Goal: Task Accomplishment & Management: Use online tool/utility

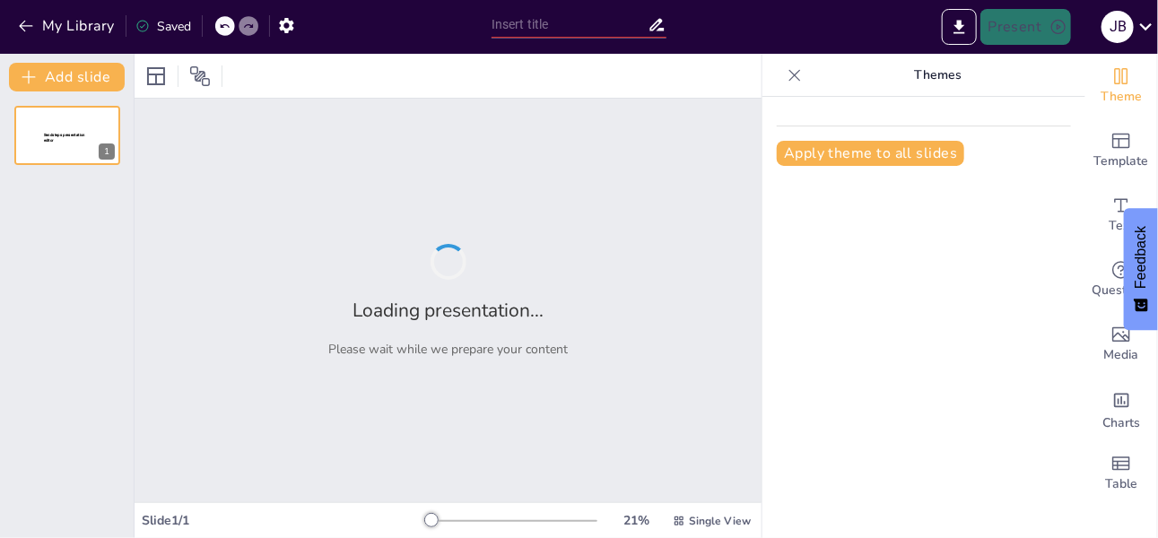
type input "Educación Sexual Integral: Herramienta para Empoderar a Nuestros Hijos"
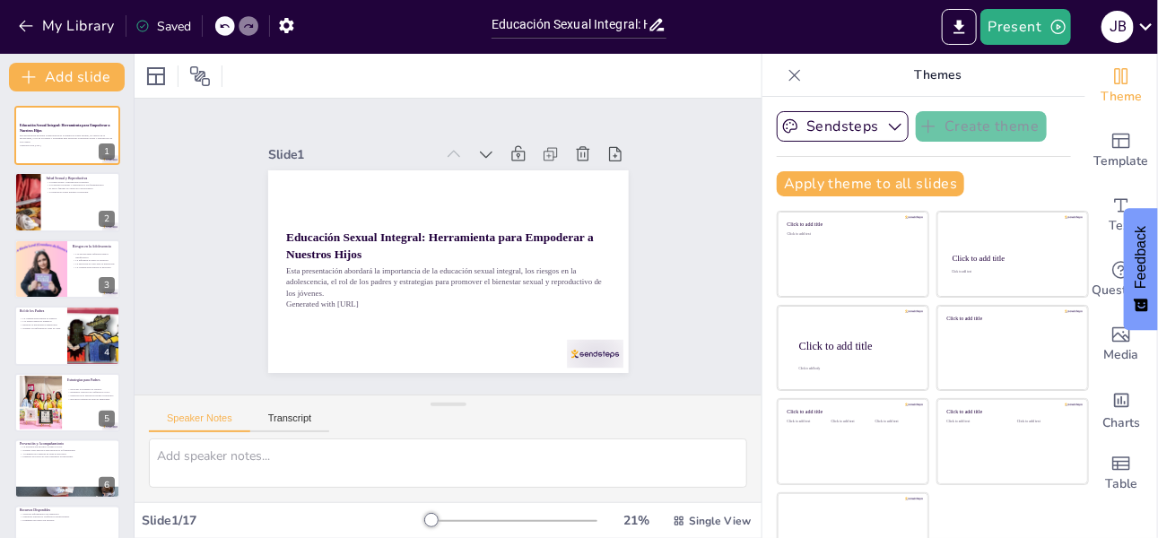
checkbox input "true"
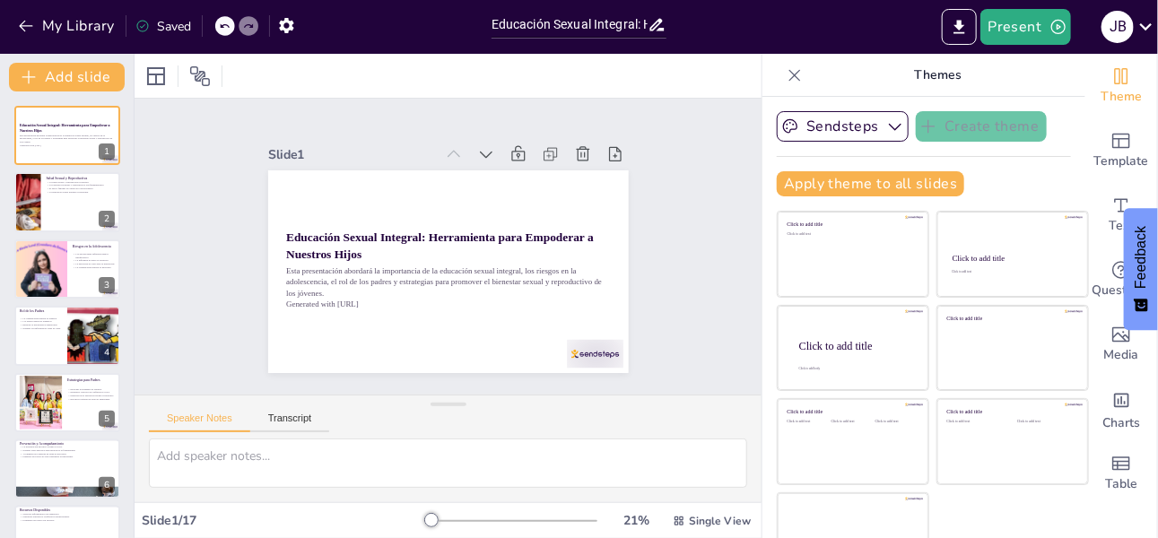
checkbox input "true"
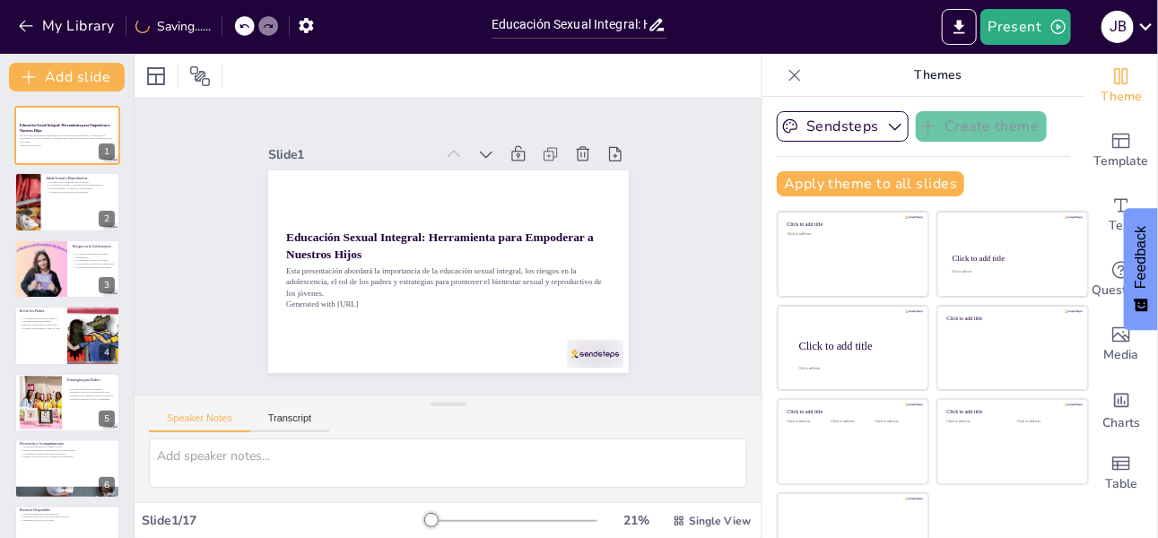
checkbox input "true"
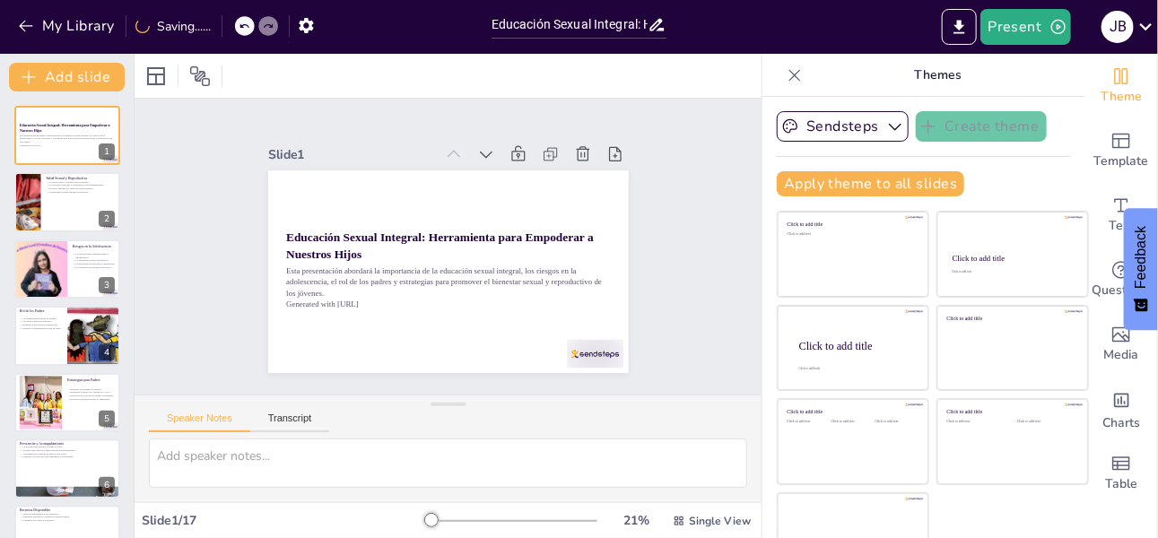
checkbox input "true"
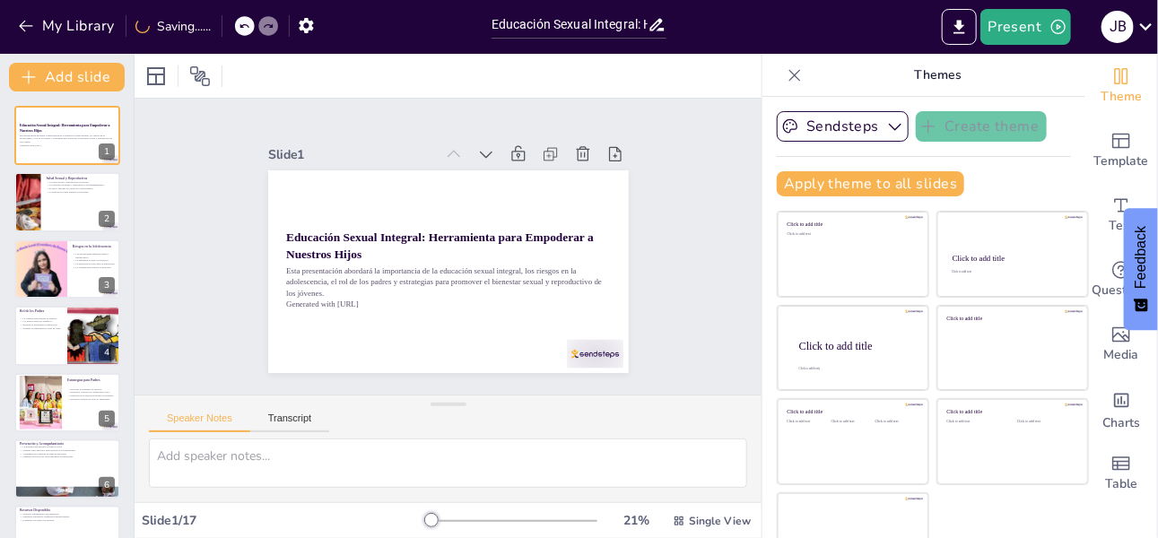
checkbox input "true"
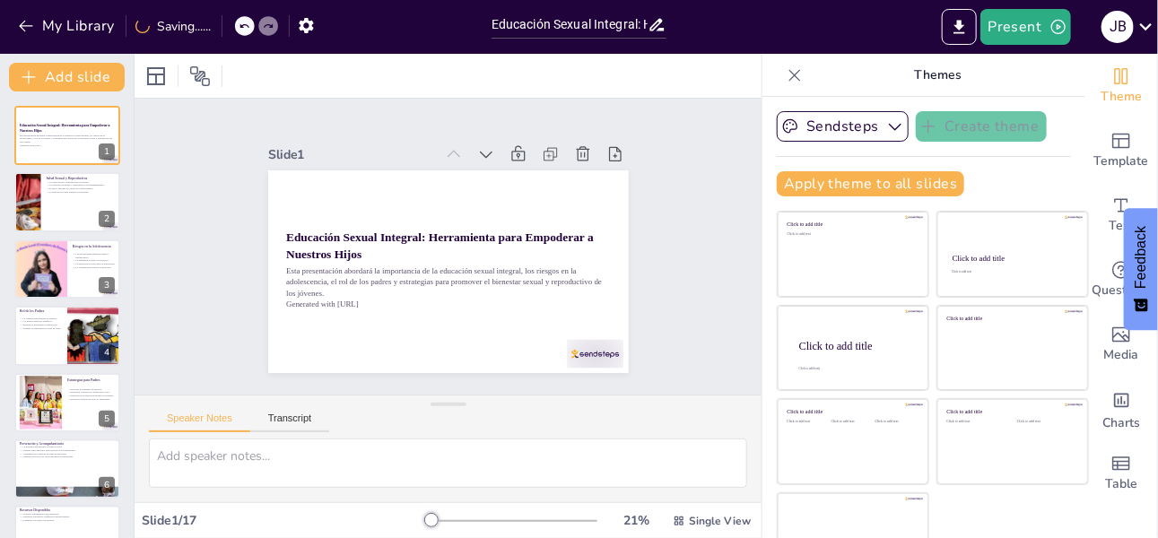
checkbox input "true"
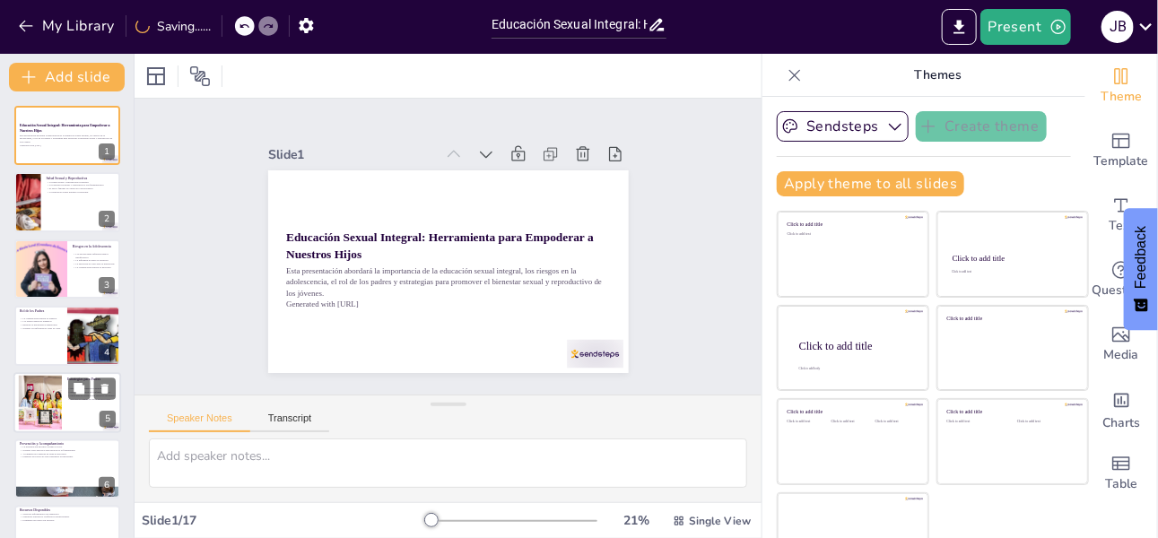
checkbox input "true"
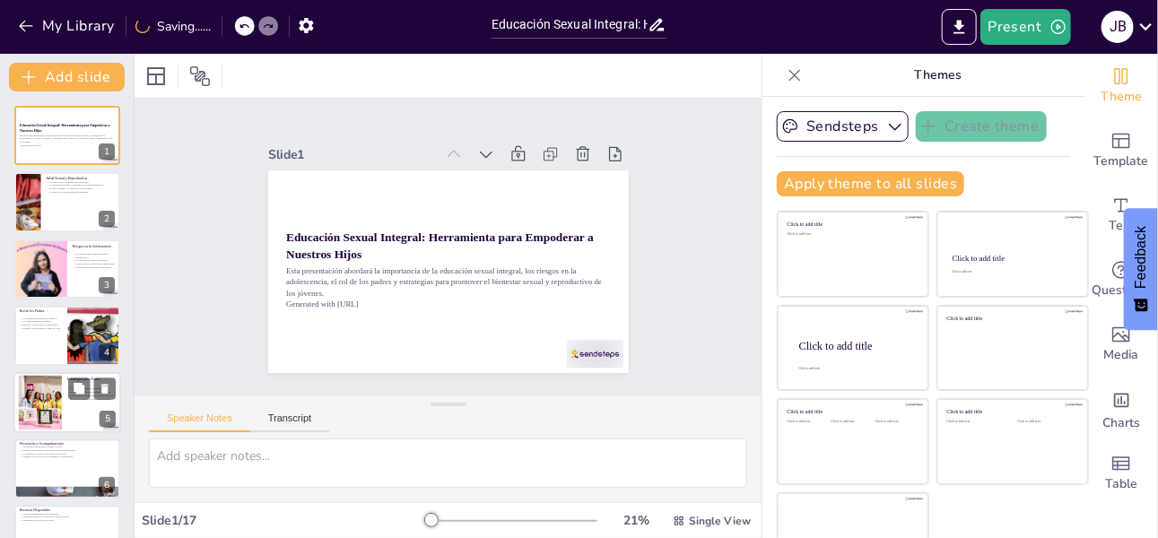
checkbox input "true"
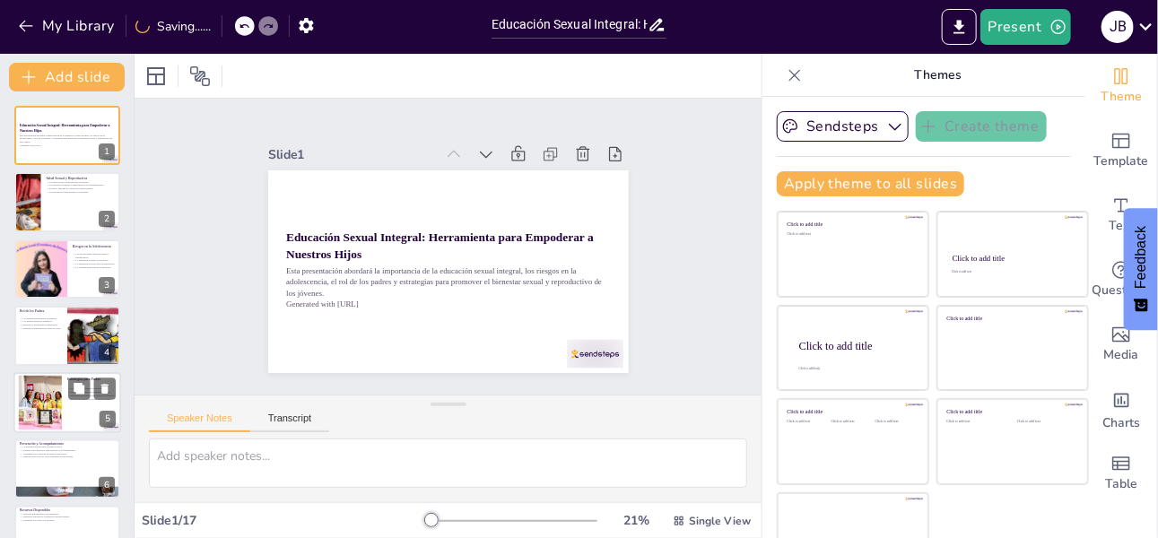
checkbox input "true"
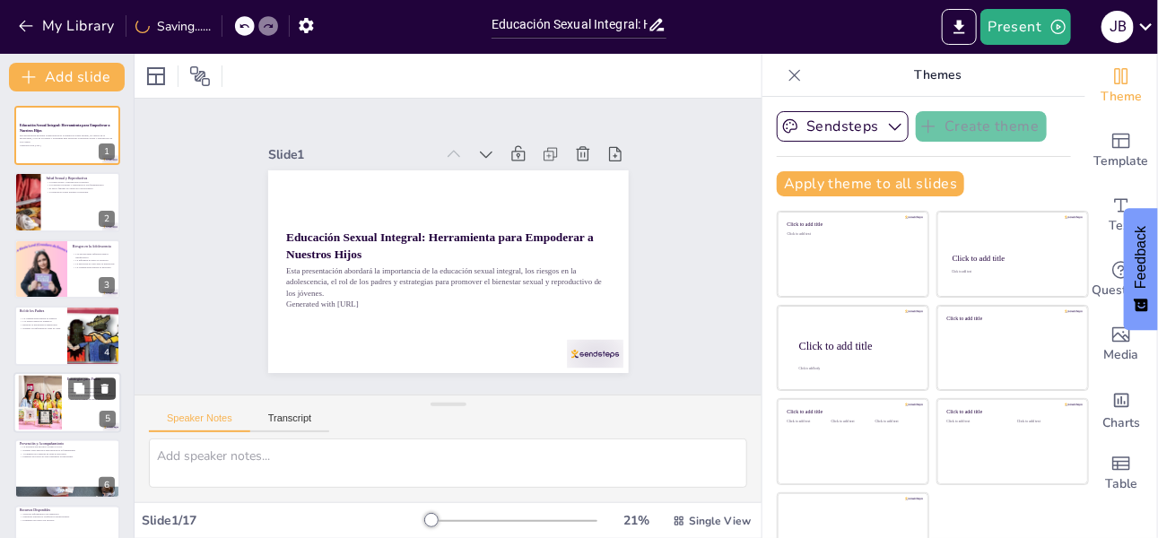
checkbox input "true"
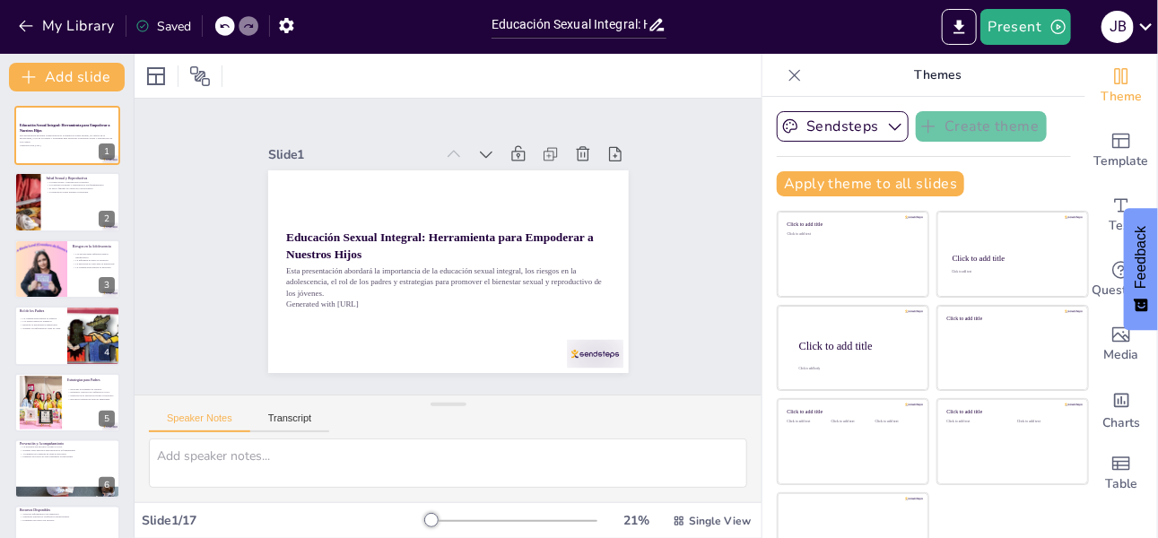
scroll to position [37, 0]
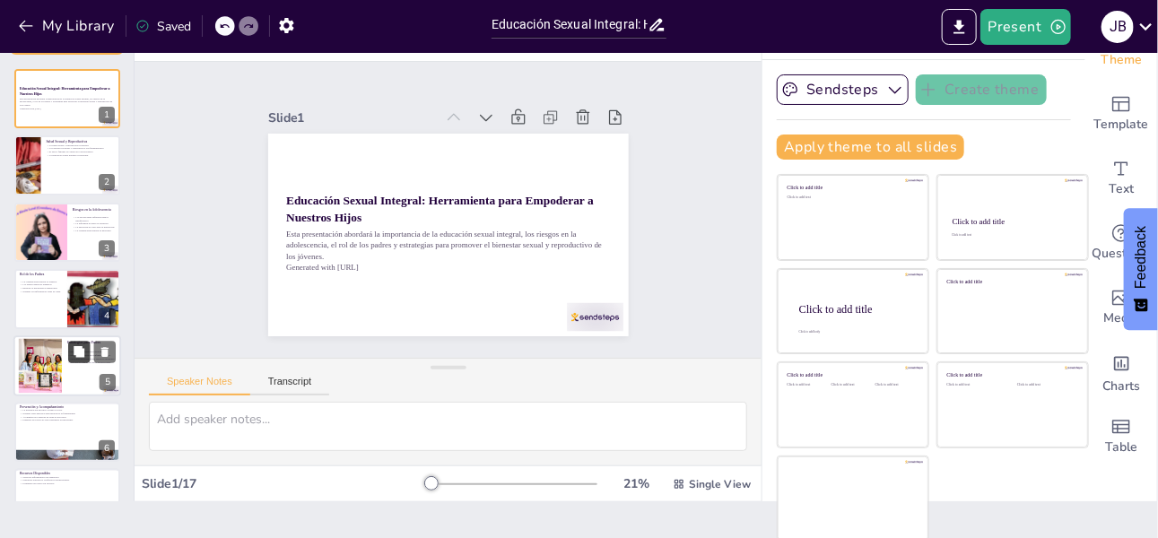
checkbox input "true"
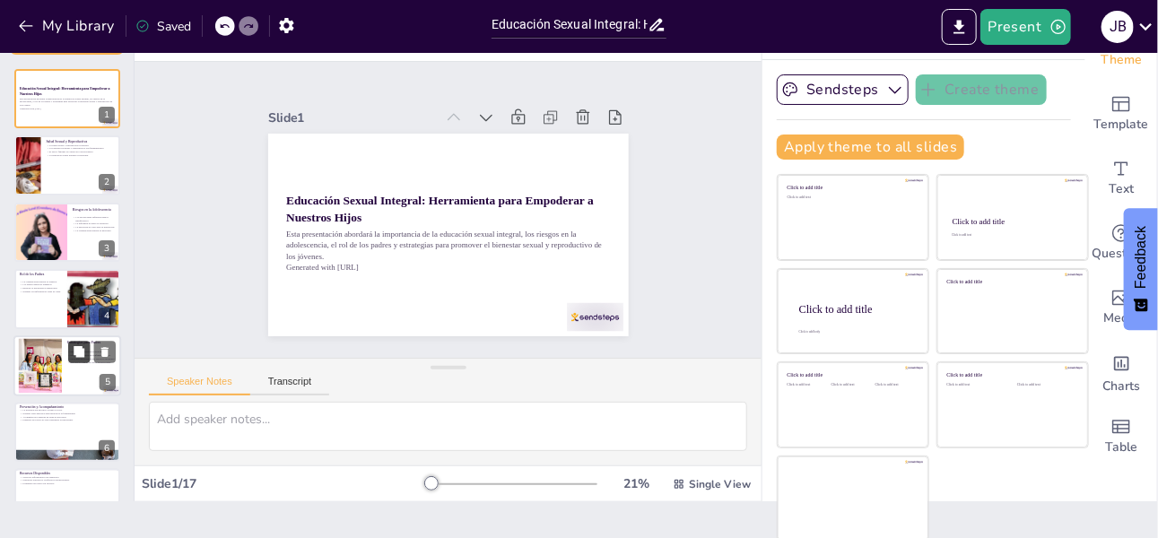
checkbox input "true"
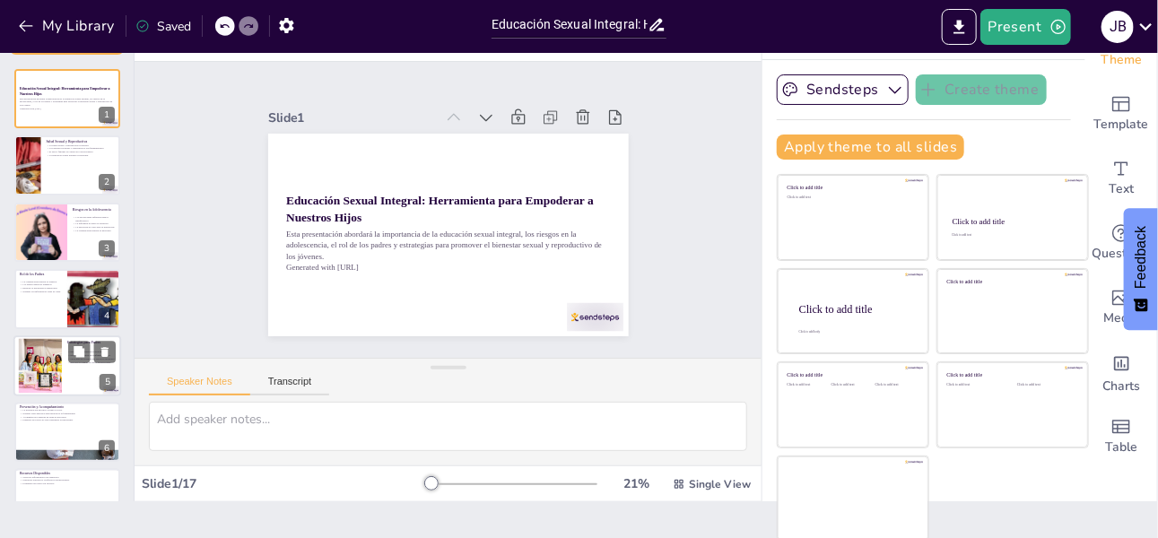
checkbox input "true"
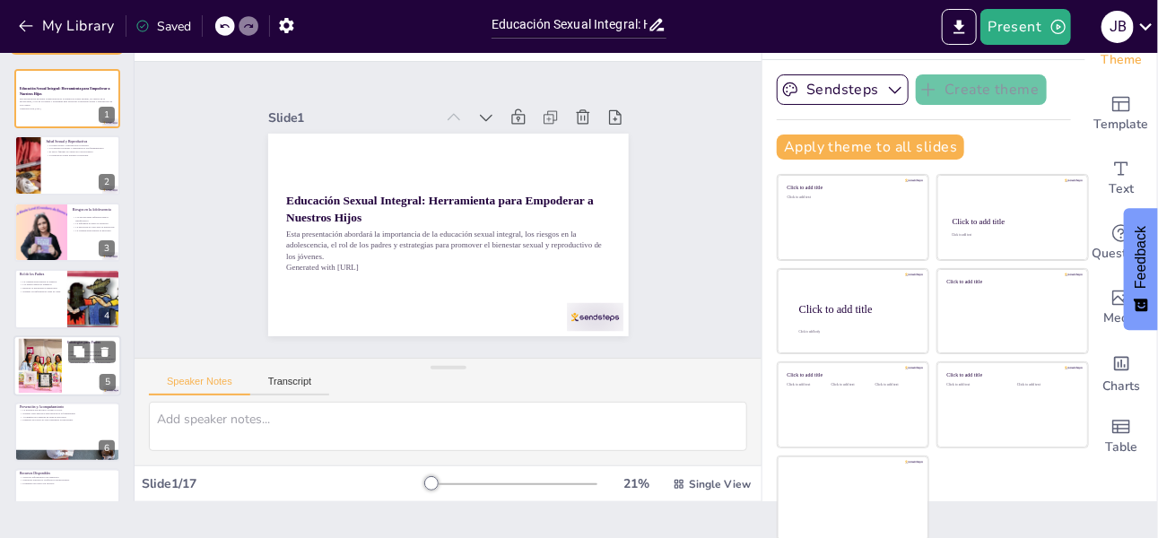
checkbox input "true"
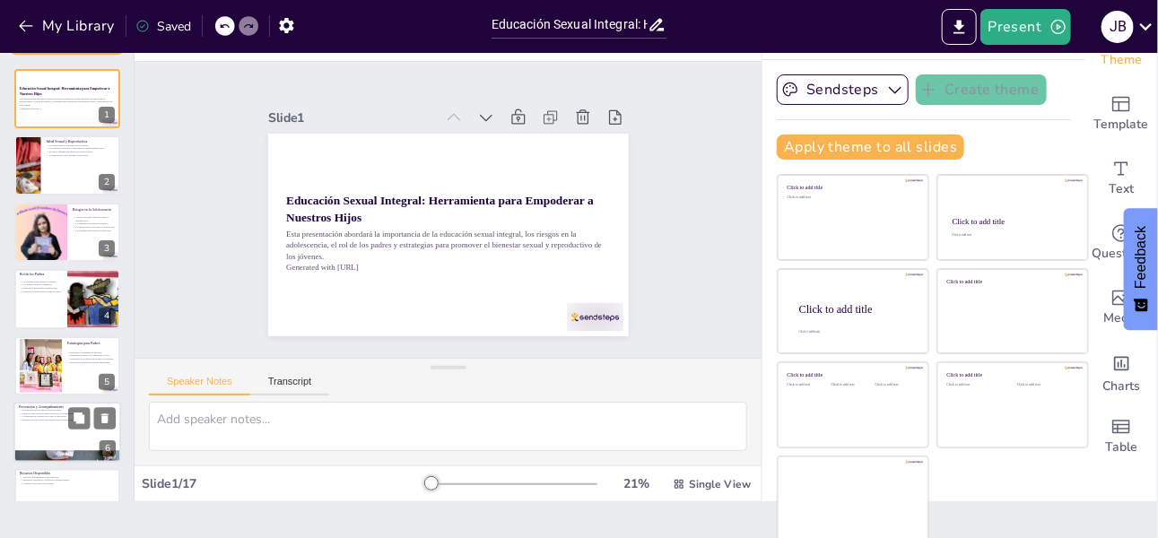
checkbox input "true"
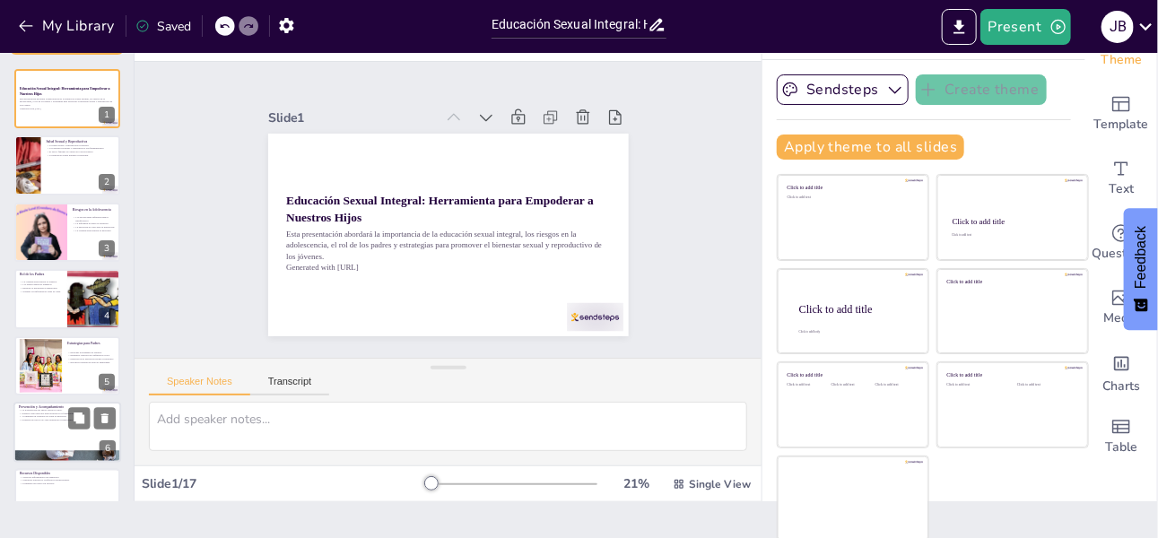
checkbox input "true"
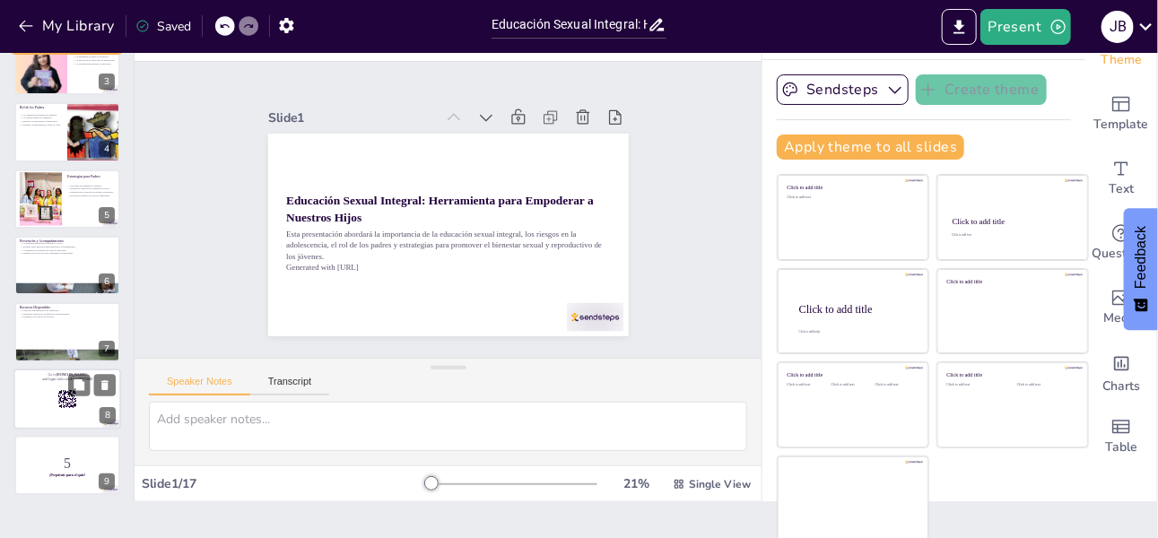
checkbox input "true"
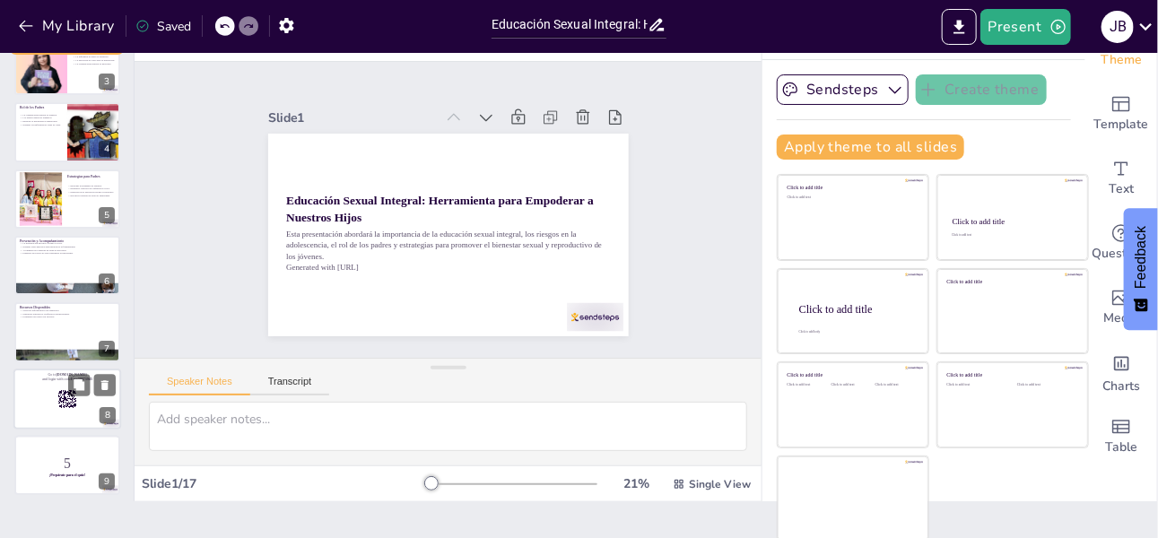
checkbox input "true"
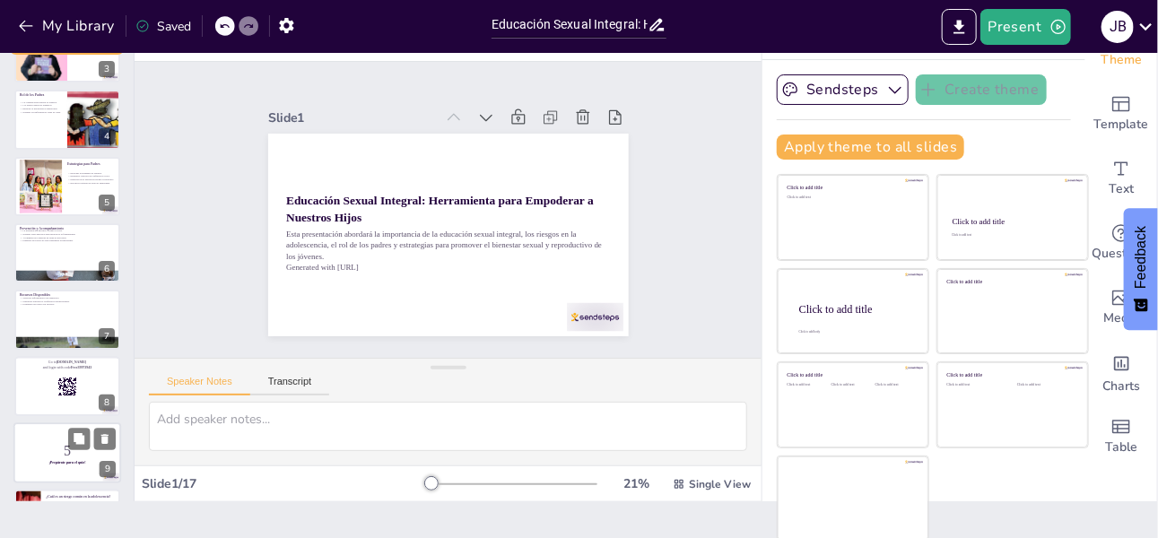
checkbox input "true"
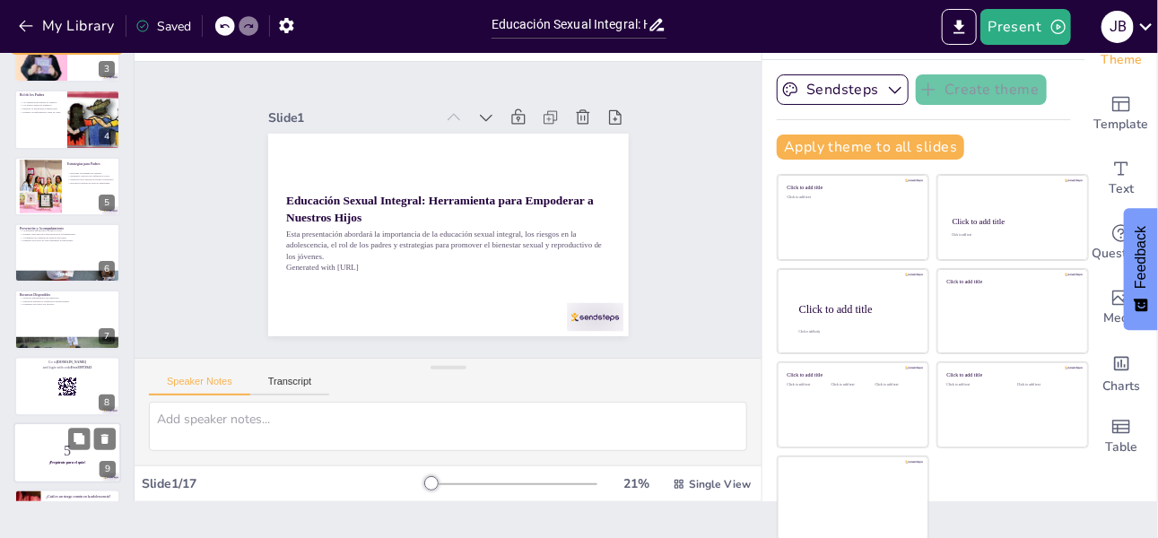
checkbox input "true"
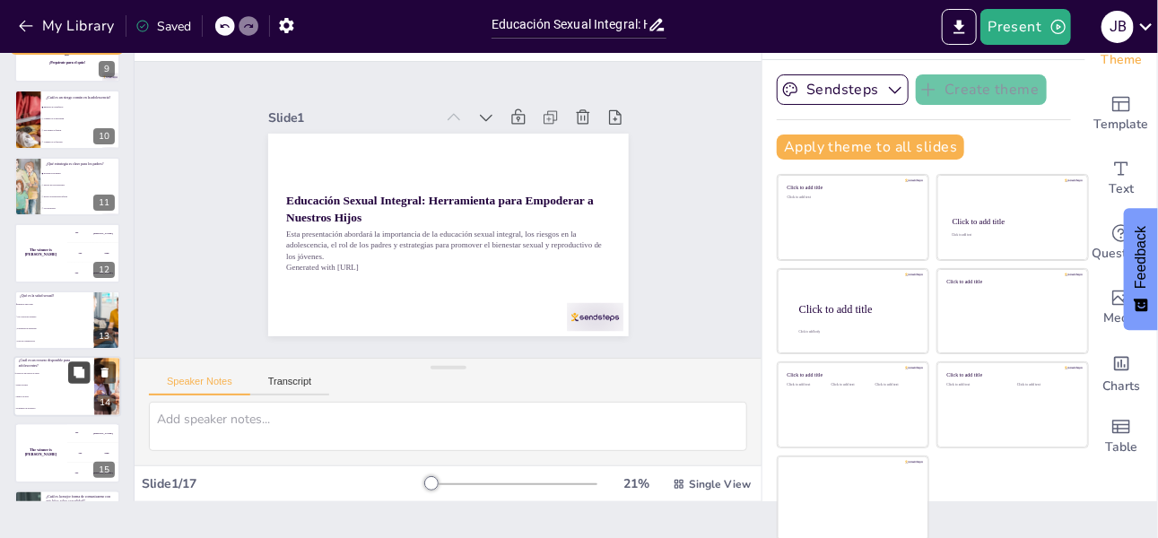
checkbox input "true"
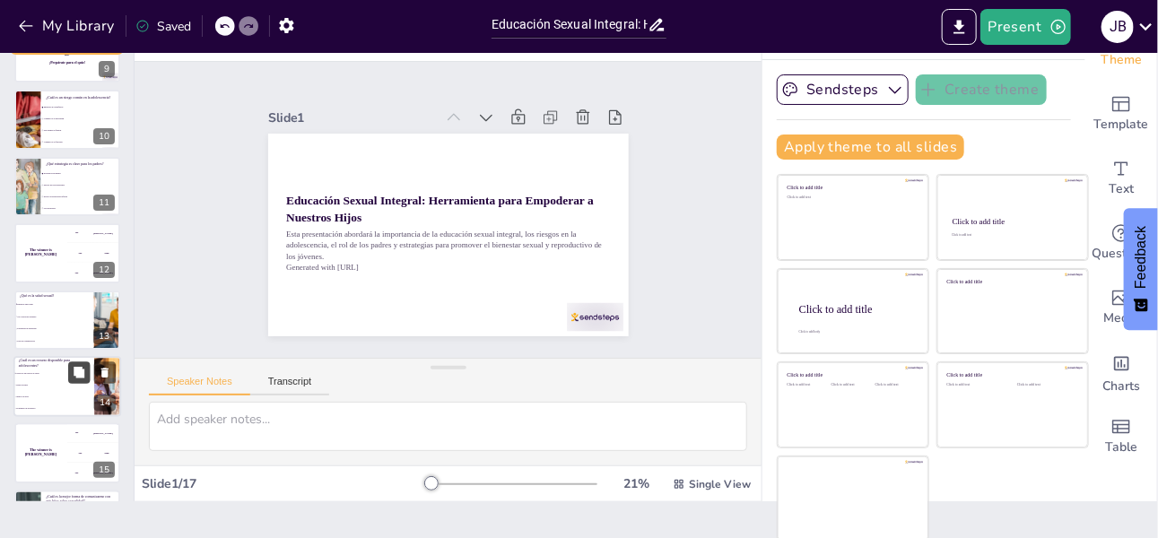
checkbox input "true"
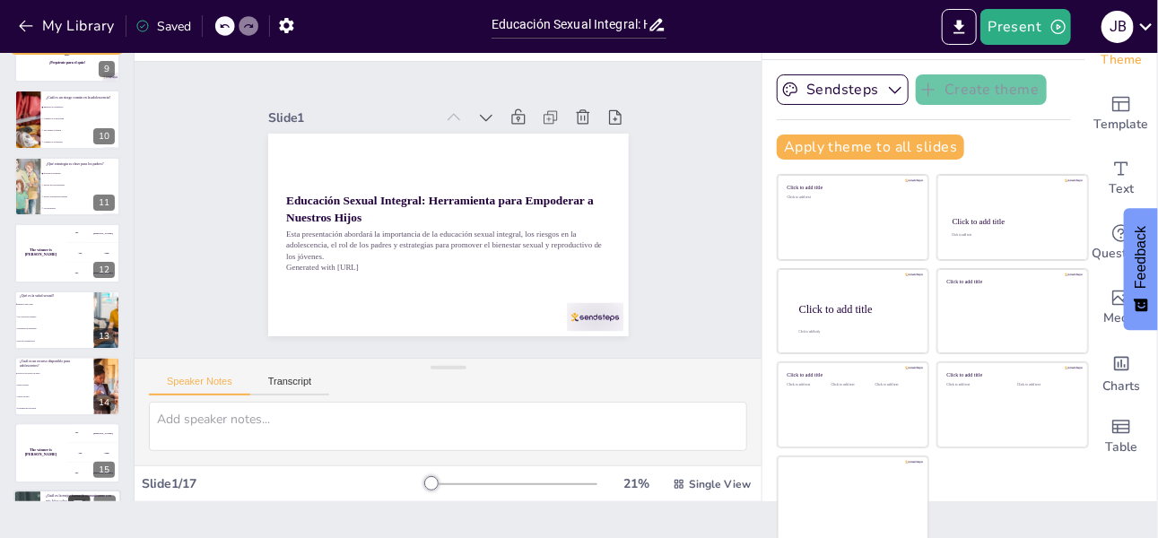
scroll to position [709, 0]
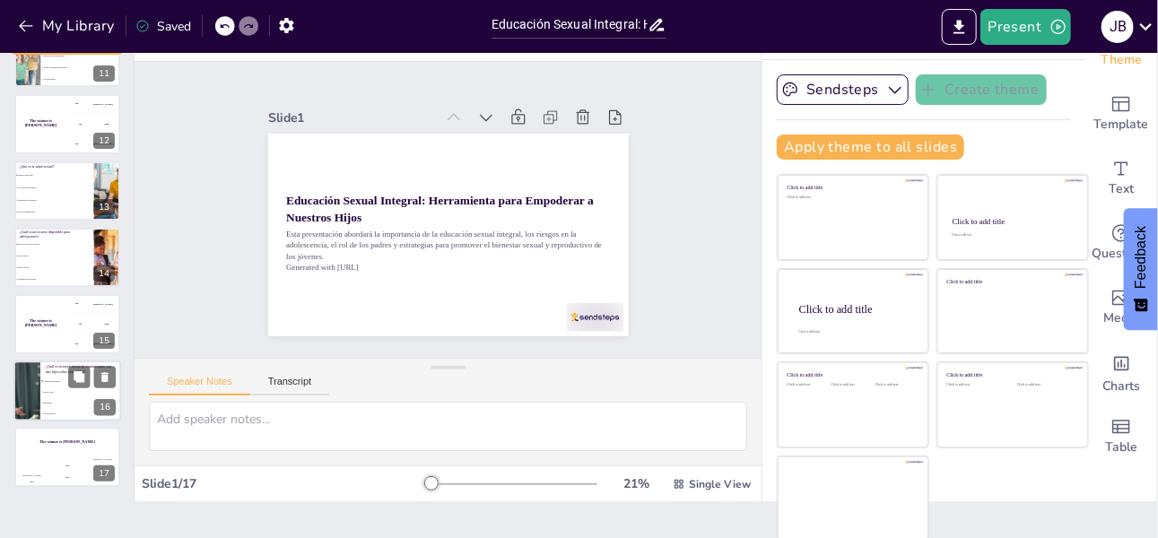
checkbox input "true"
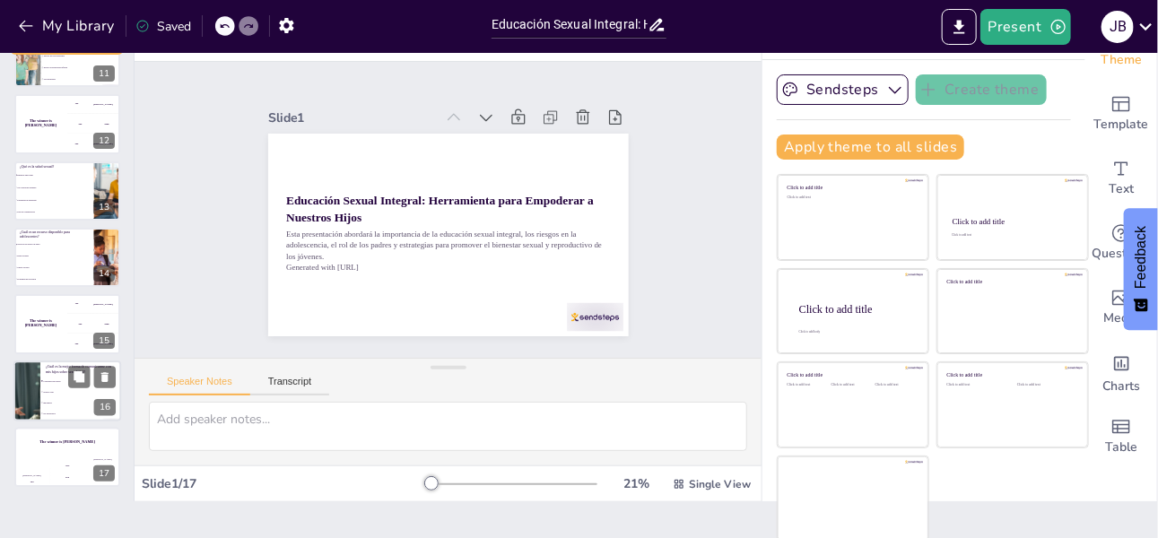
checkbox input "true"
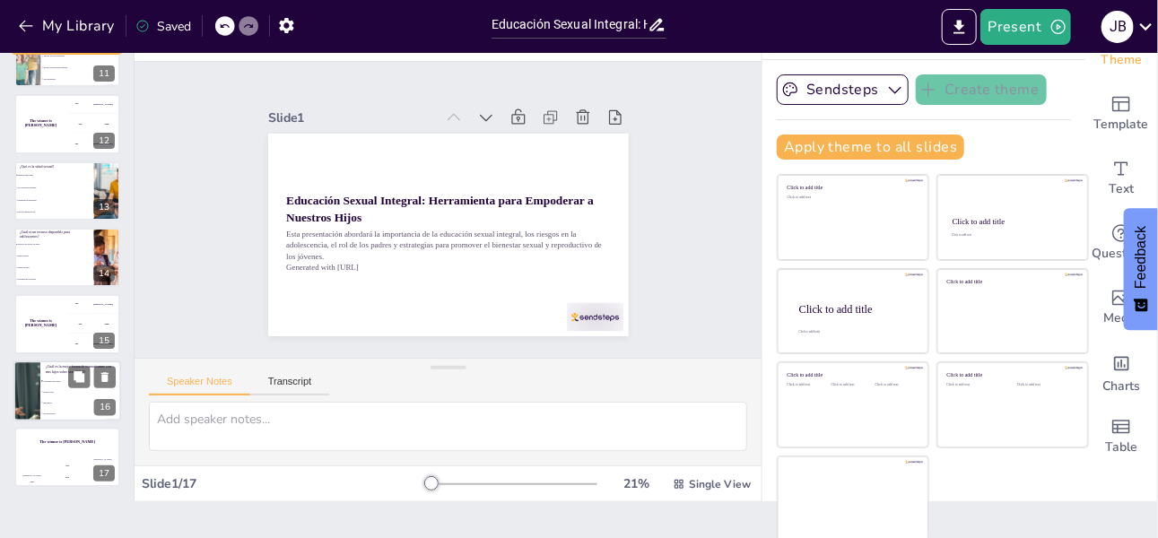
checkbox input "true"
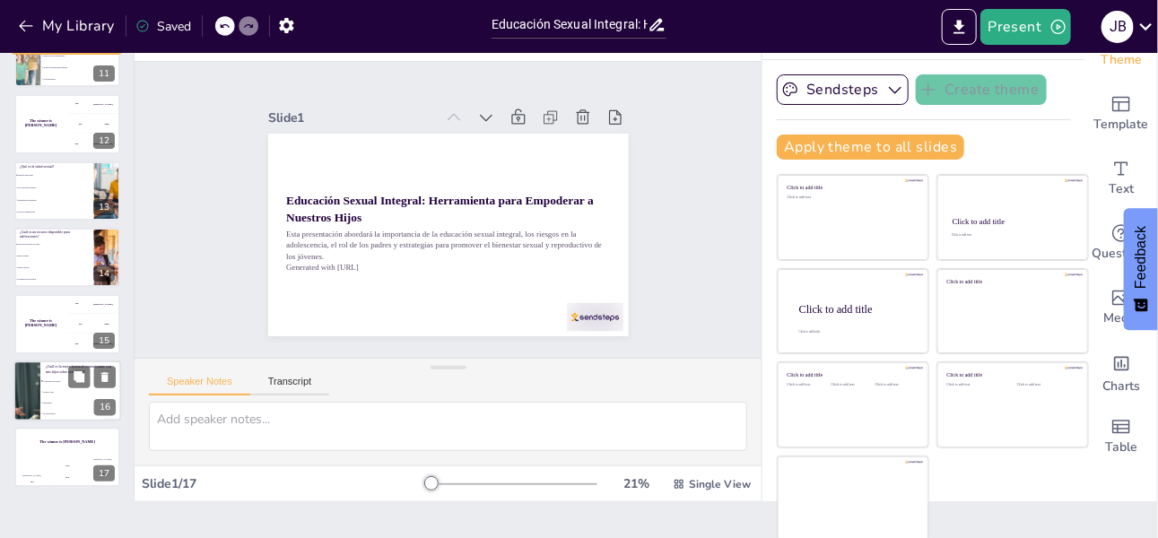
checkbox input "true"
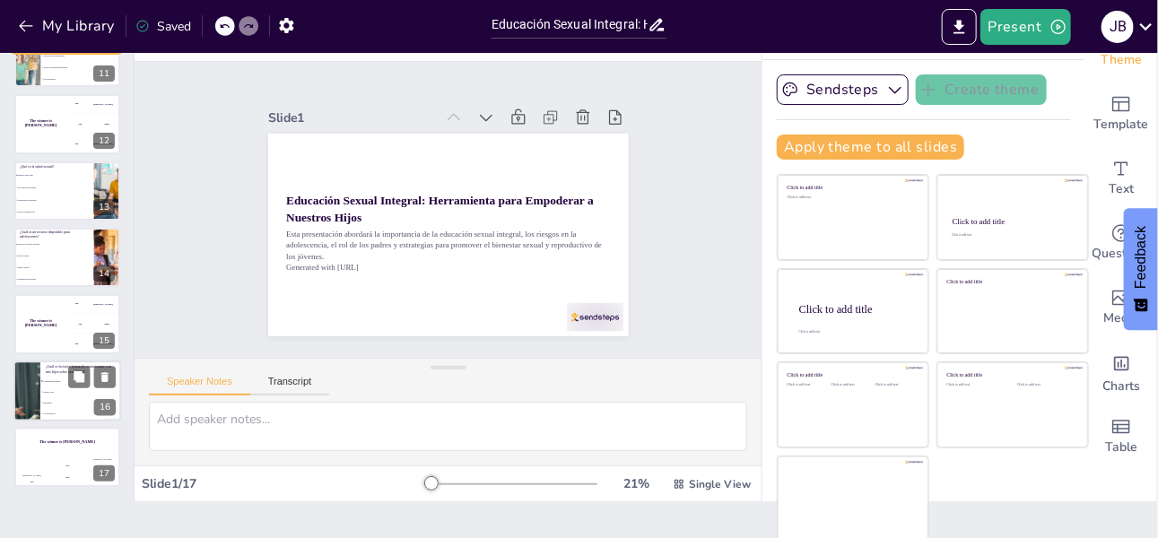
checkbox input "true"
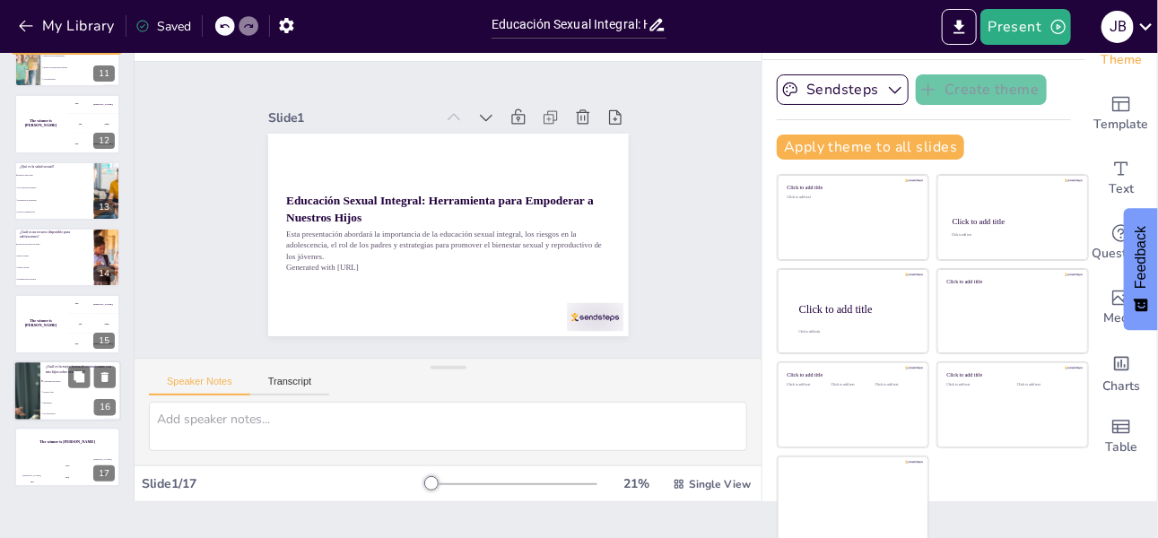
checkbox input "true"
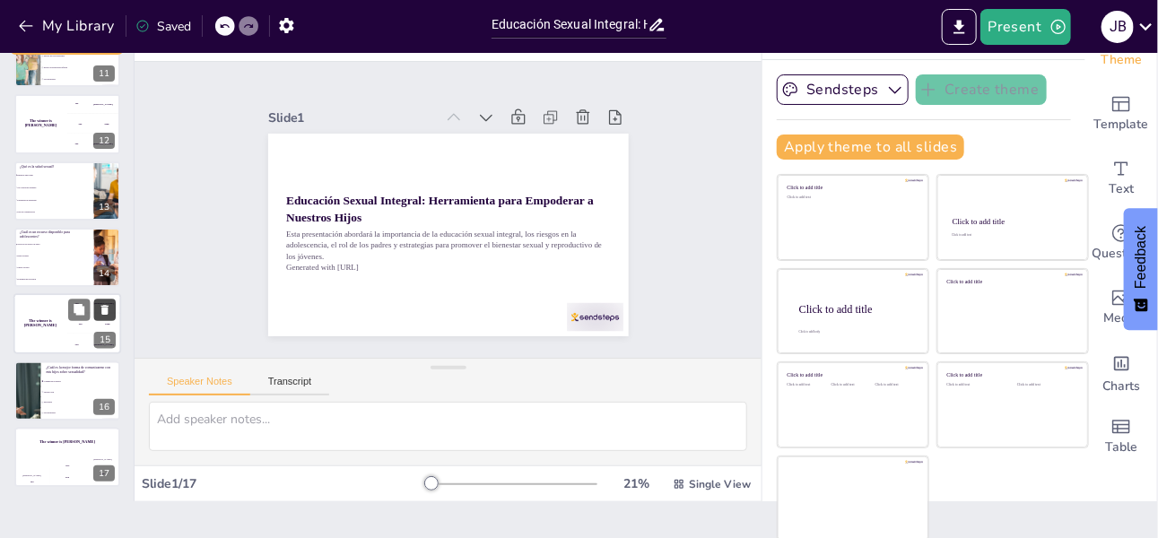
checkbox input "true"
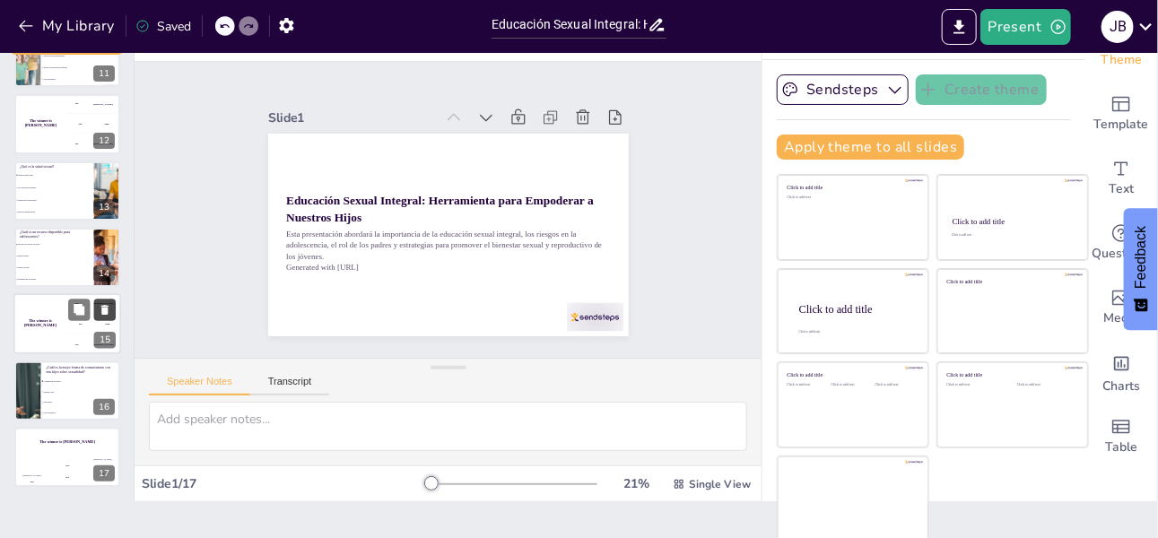
checkbox input "true"
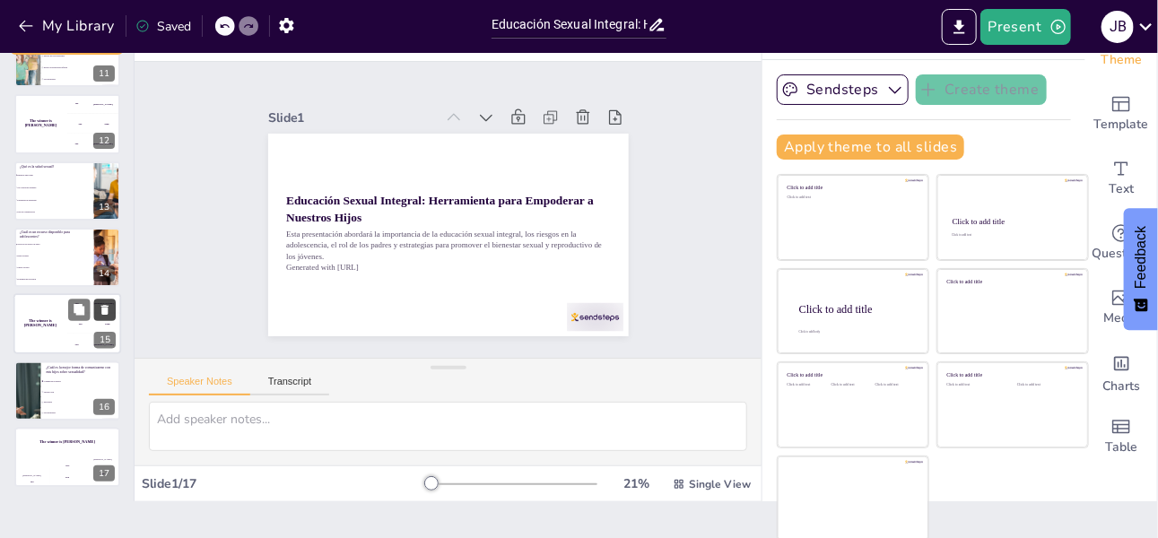
checkbox input "true"
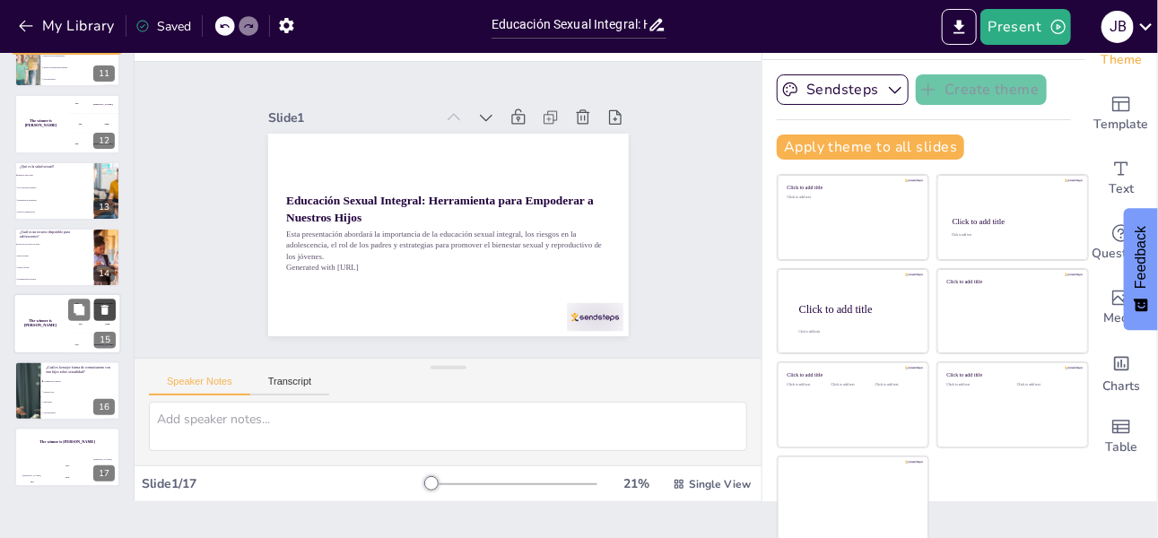
checkbox input "true"
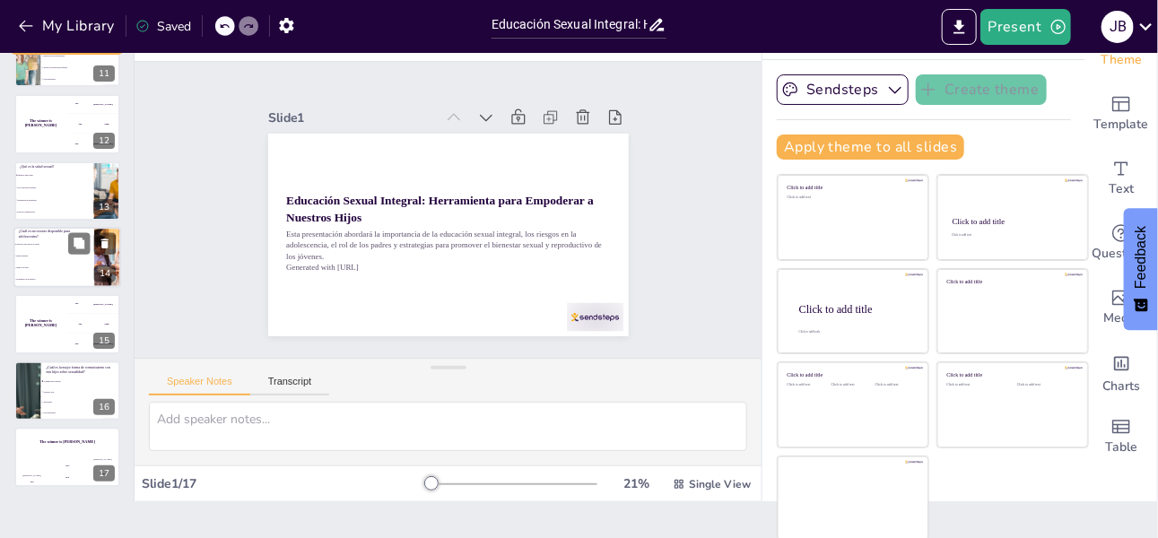
checkbox input "true"
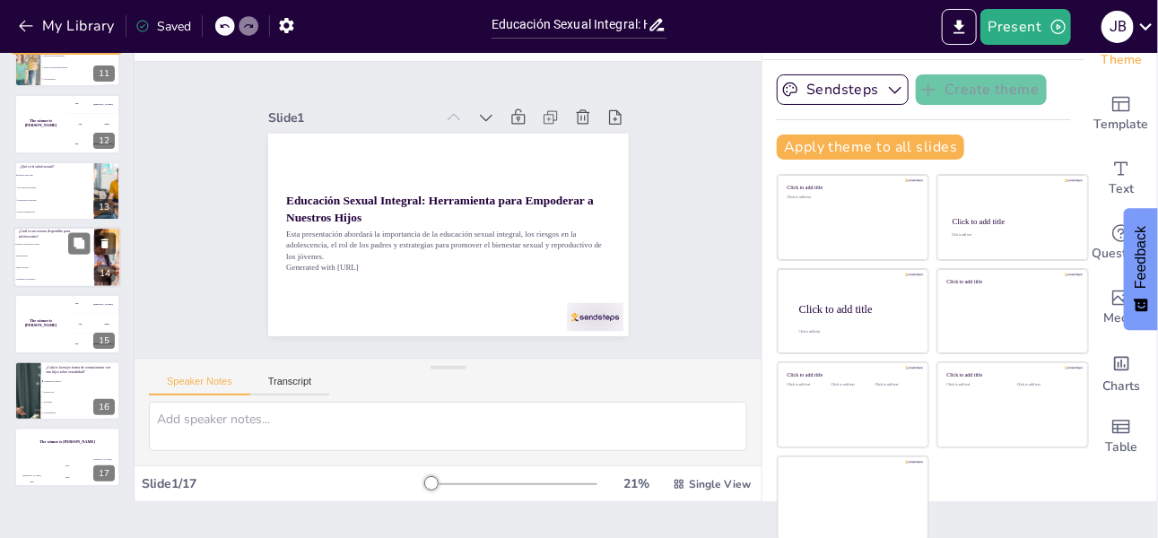
checkbox input "true"
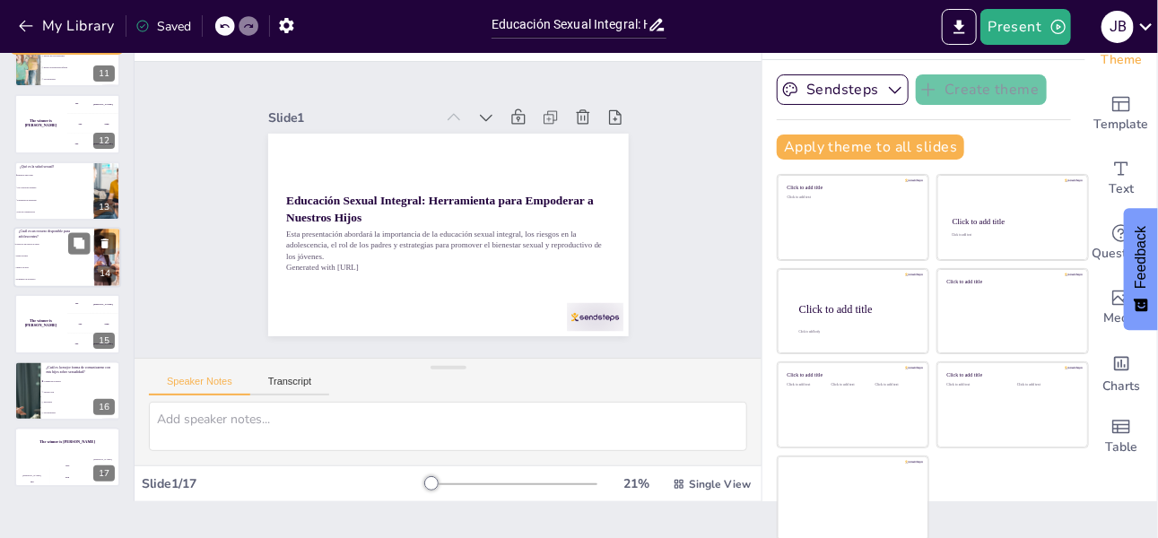
checkbox input "true"
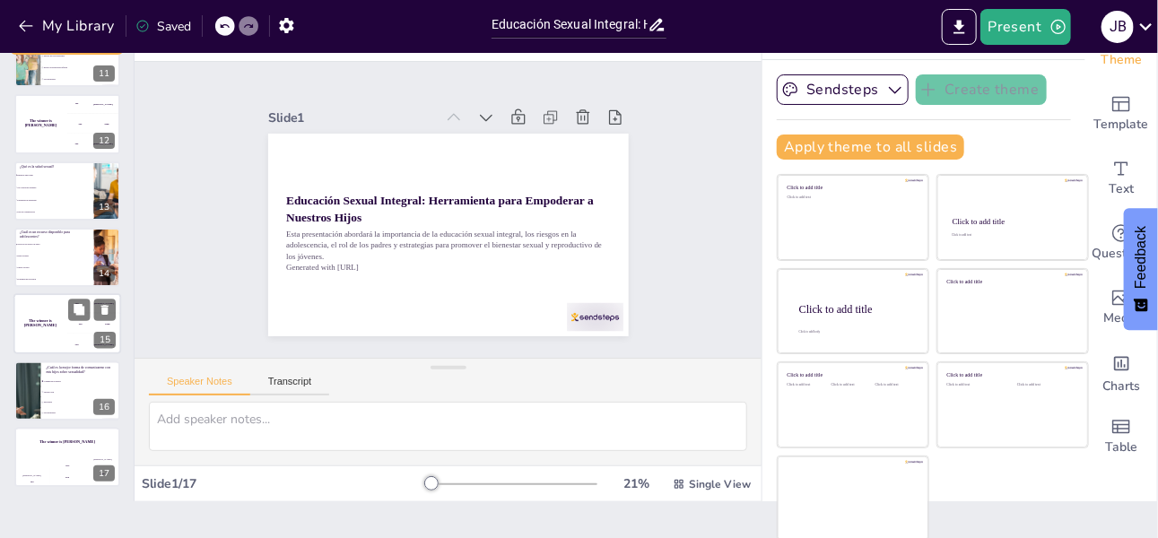
checkbox input "true"
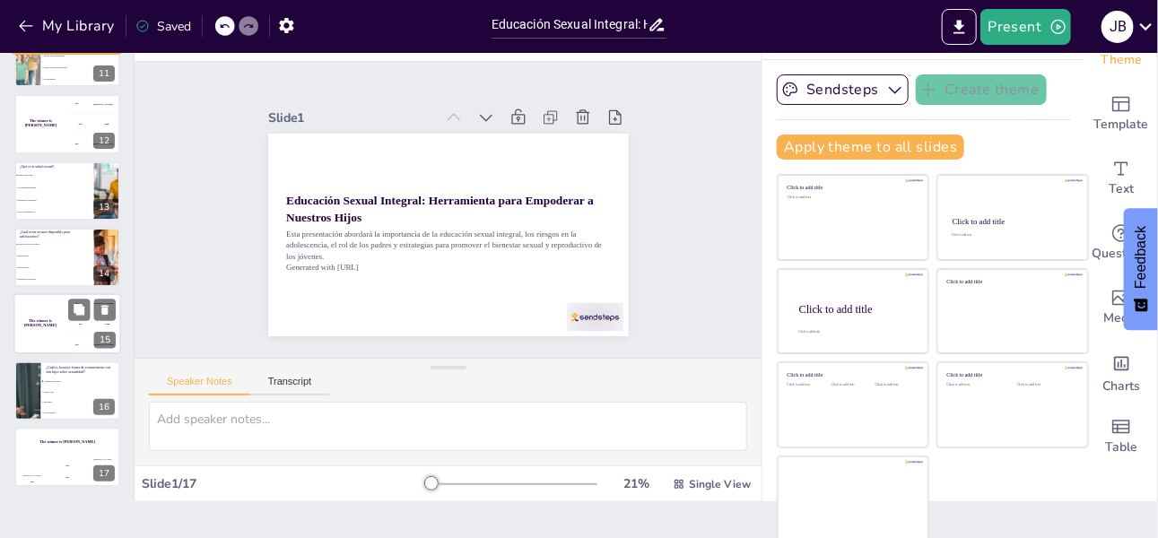
checkbox input "true"
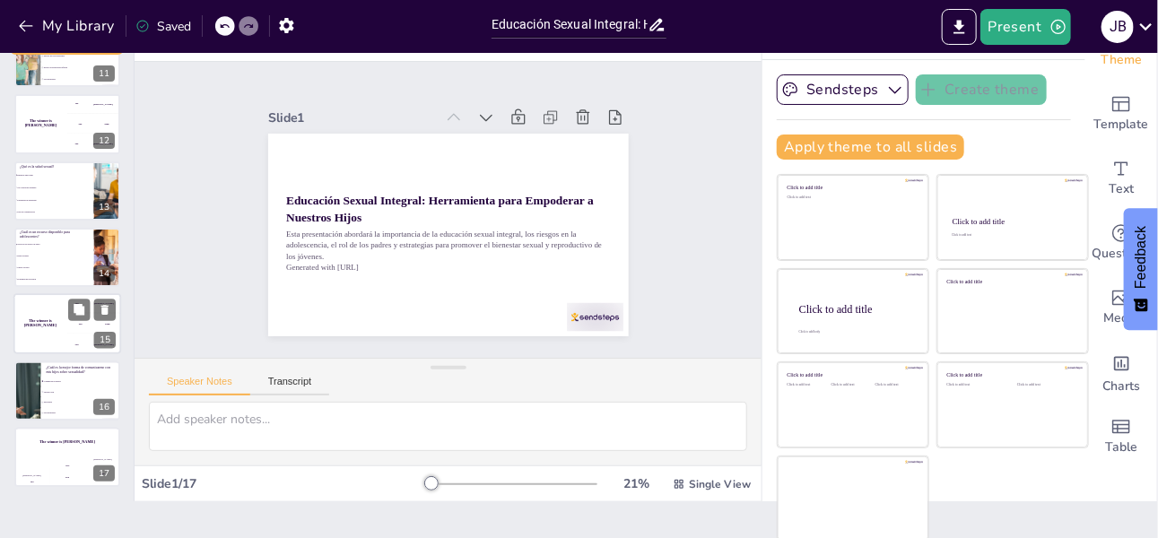
checkbox input "true"
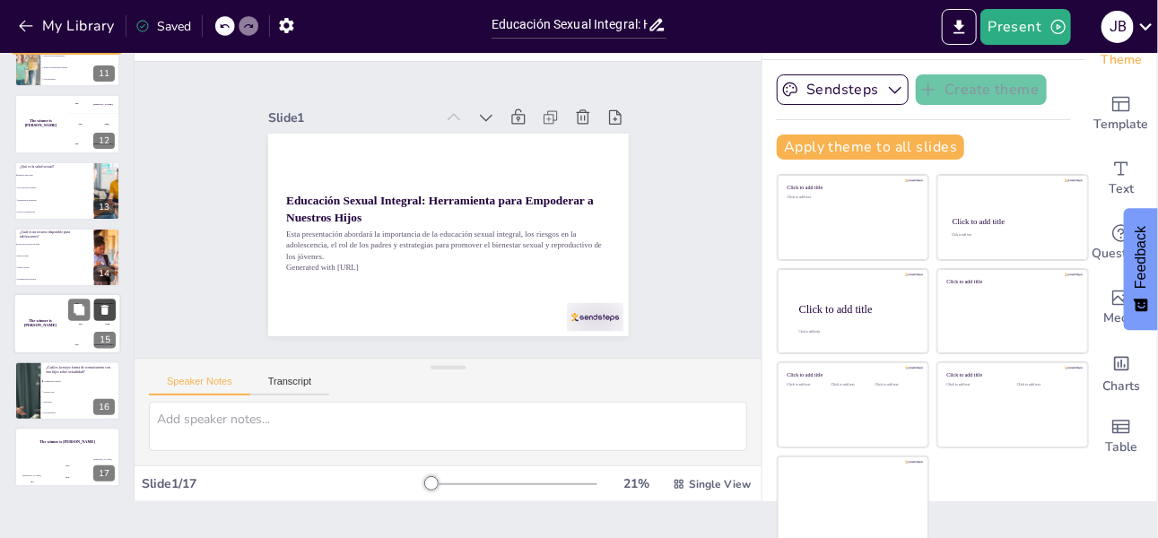
checkbox input "true"
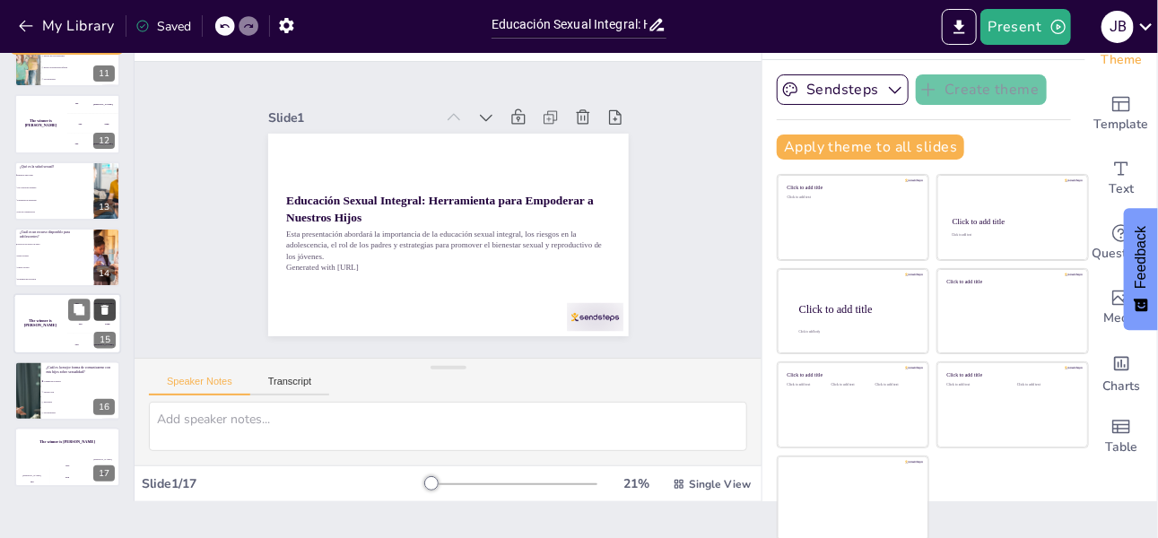
checkbox input "true"
click at [48, 398] on li "Ignorancia" at bounding box center [80, 403] width 81 height 11
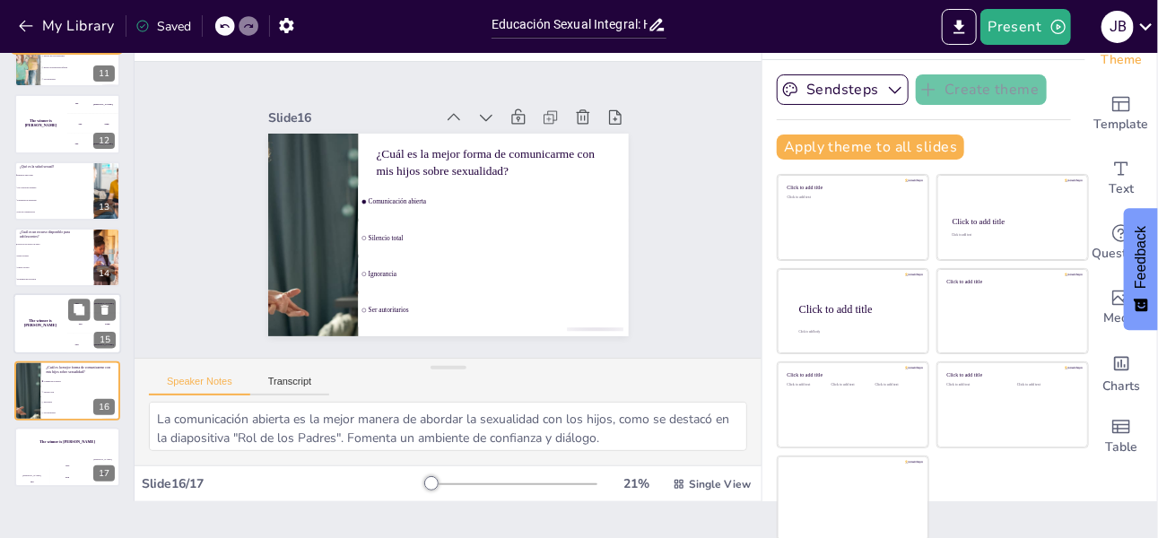
click at [57, 345] on div "The winner is [PERSON_NAME]" at bounding box center [40, 324] width 54 height 61
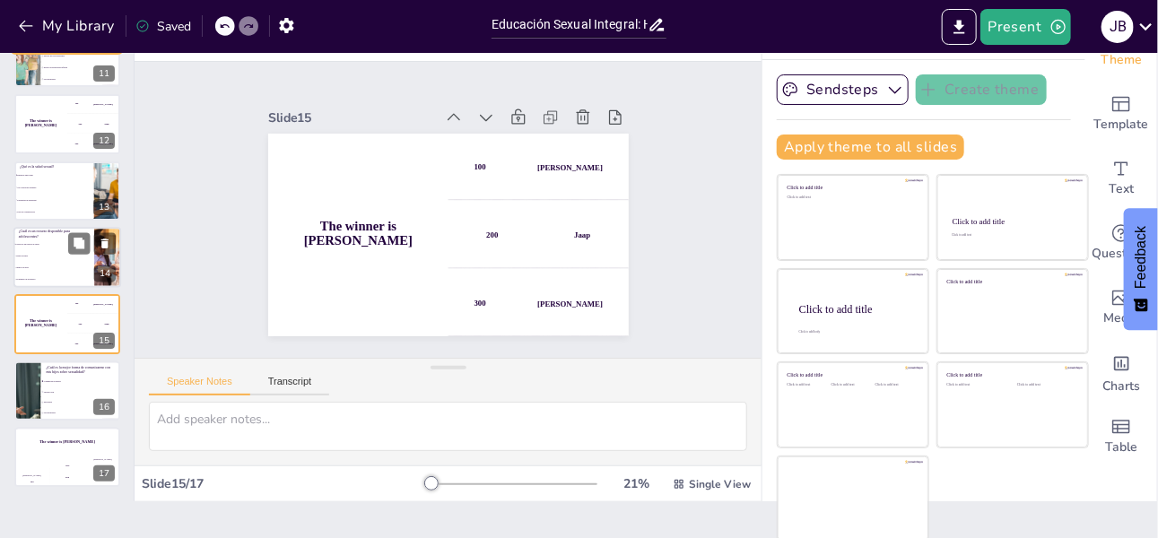
click at [45, 270] on li "Juegos en línea" at bounding box center [53, 268] width 81 height 12
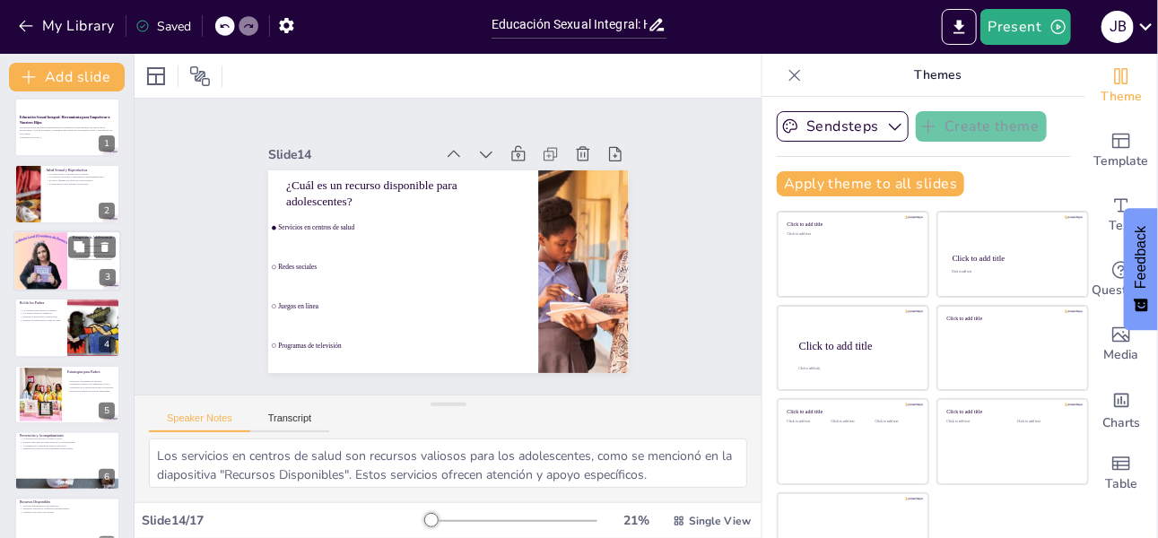
scroll to position [0, 0]
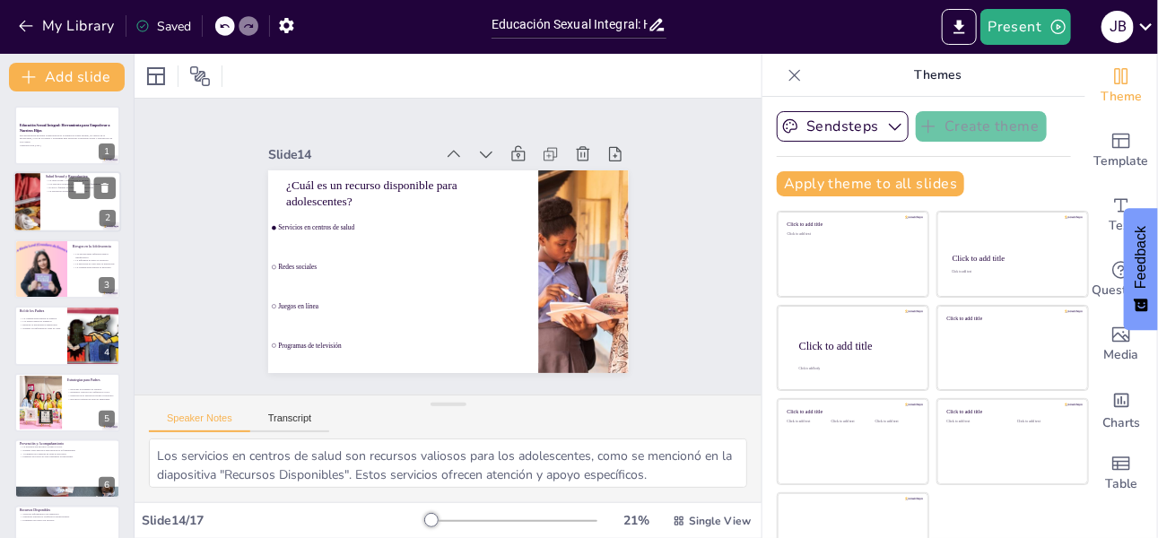
click at [34, 207] on div at bounding box center [26, 202] width 109 height 61
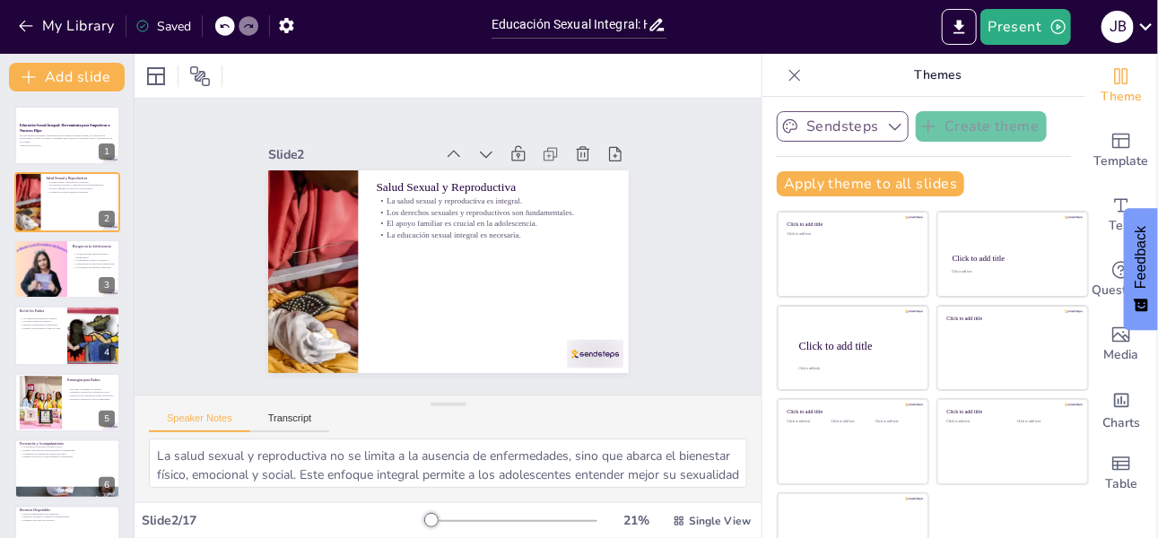
click at [887, 128] on icon "button" at bounding box center [896, 127] width 18 height 18
drag, startPoint x: 427, startPoint y: 512, endPoint x: 439, endPoint y: 515, distance: 12.0
click at [439, 515] on div "21 % Single View" at bounding box center [589, 521] width 329 height 29
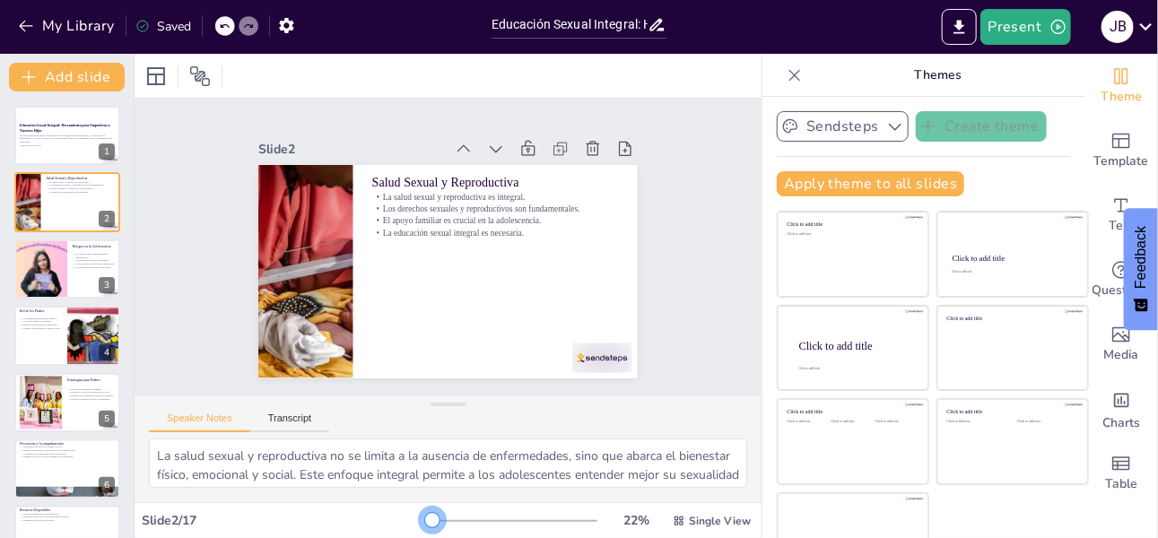
drag, startPoint x: 412, startPoint y: 518, endPoint x: 408, endPoint y: 529, distance: 12.2
click at [425, 529] on div "22 % Single View" at bounding box center [589, 521] width 329 height 29
click at [158, 73] on icon at bounding box center [156, 77] width 22 height 22
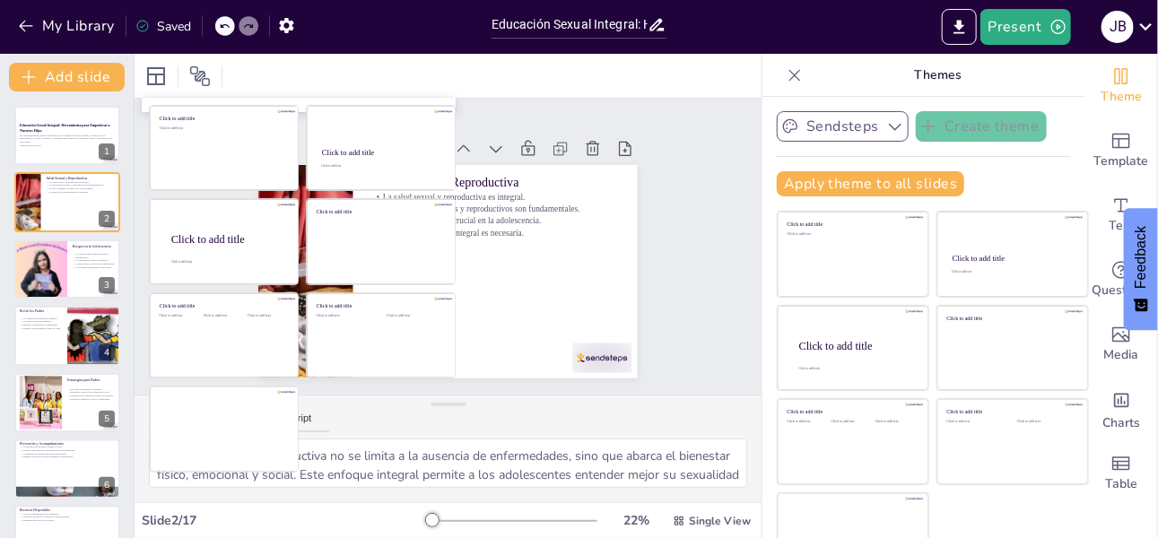
click at [597, 62] on div at bounding box center [448, 76] width 627 height 44
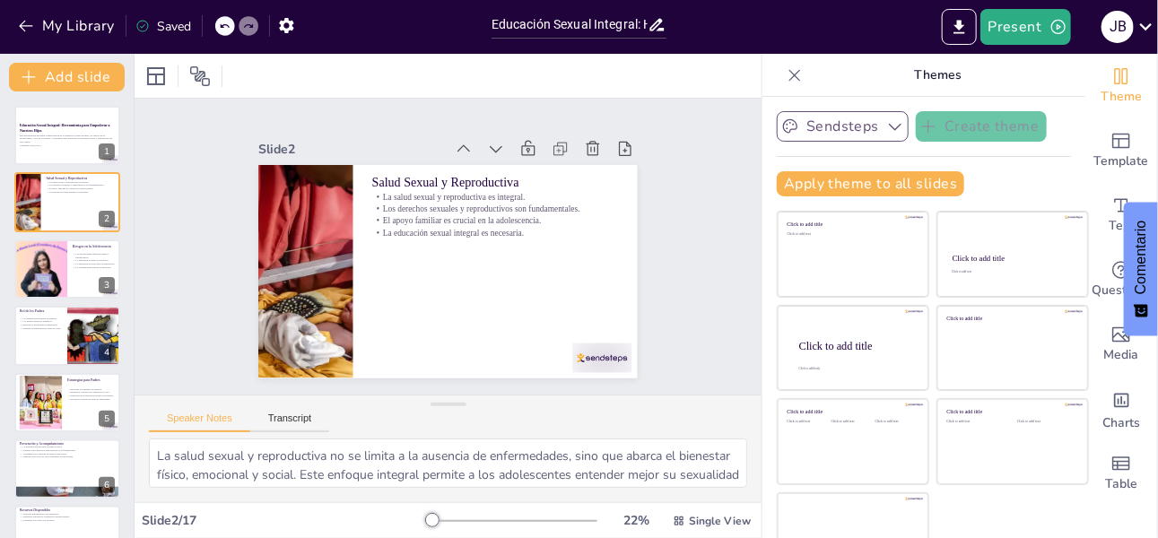
click at [1034, 79] on p "Themes" at bounding box center [938, 75] width 258 height 43
click at [1101, 92] on span "Theme" at bounding box center [1121, 97] width 41 height 20
click at [889, 127] on icon "button" at bounding box center [895, 127] width 13 height 7
click at [818, 190] on span "Sendsteps" at bounding box center [857, 187] width 81 height 17
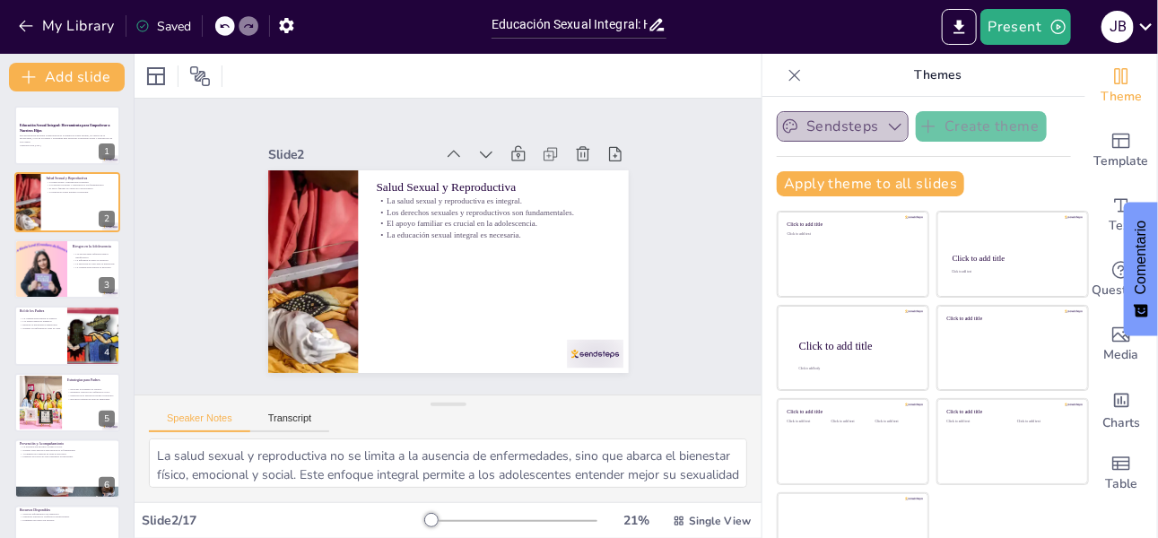
click at [887, 126] on icon "button" at bounding box center [896, 127] width 18 height 18
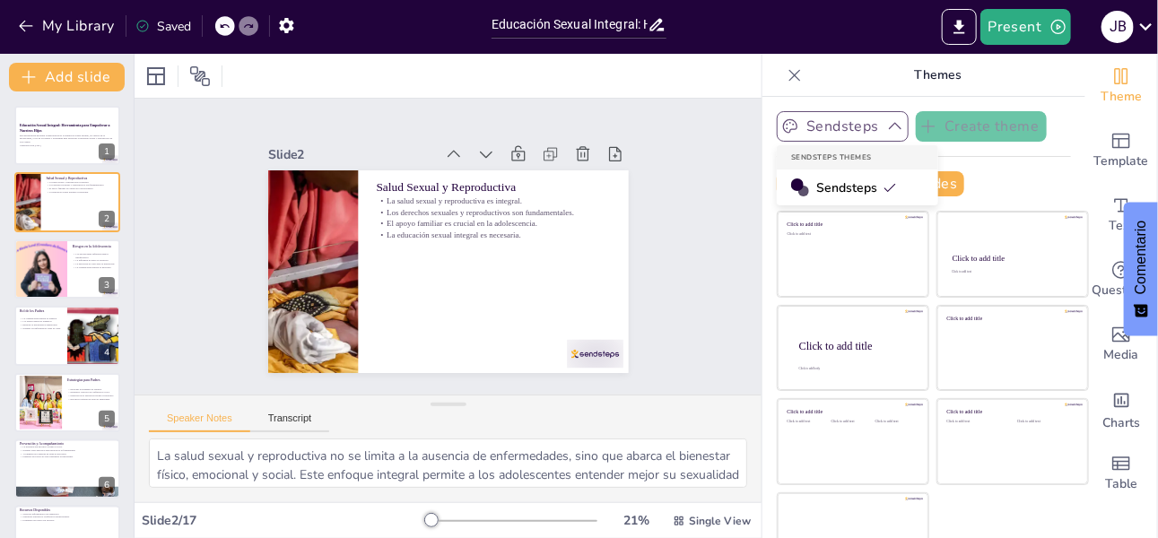
click at [887, 126] on icon "button" at bounding box center [896, 127] width 18 height 18
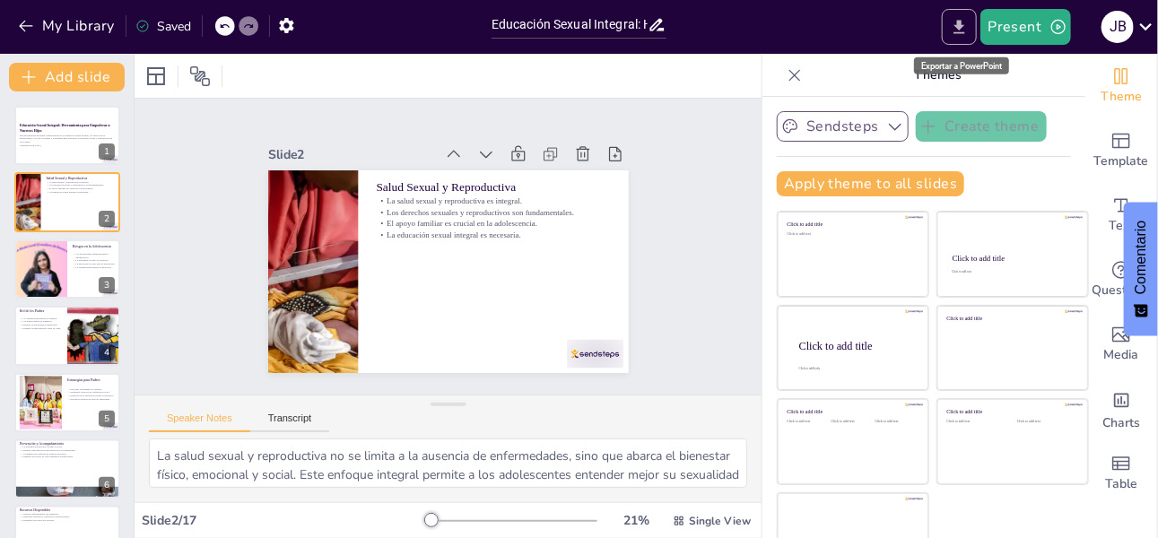
click at [966, 29] on icon "Export to PowerPoint" at bounding box center [959, 27] width 19 height 19
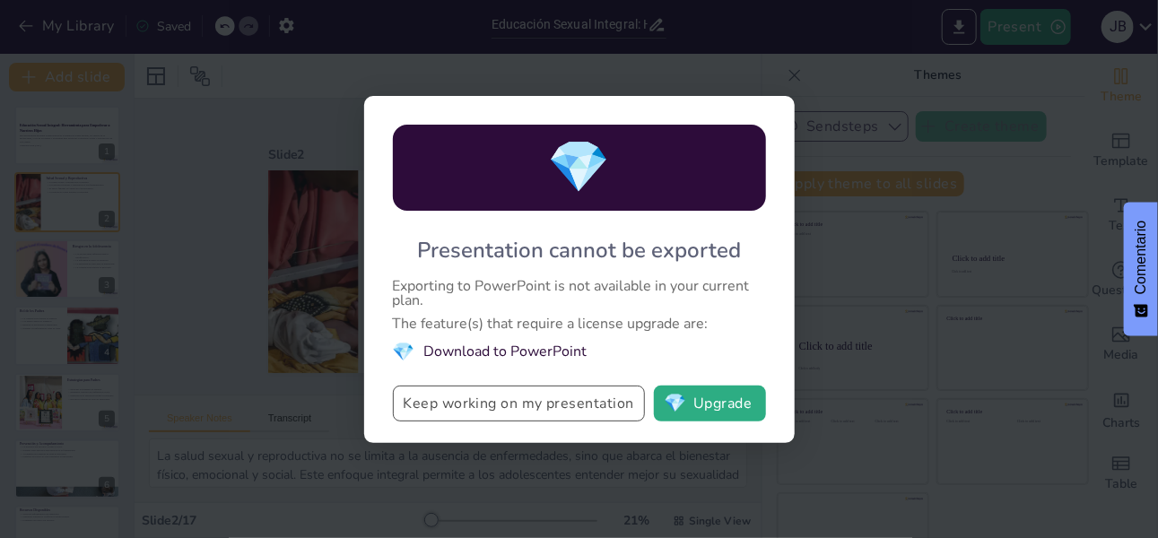
click at [546, 408] on button "Keep working on my presentation" at bounding box center [519, 404] width 252 height 36
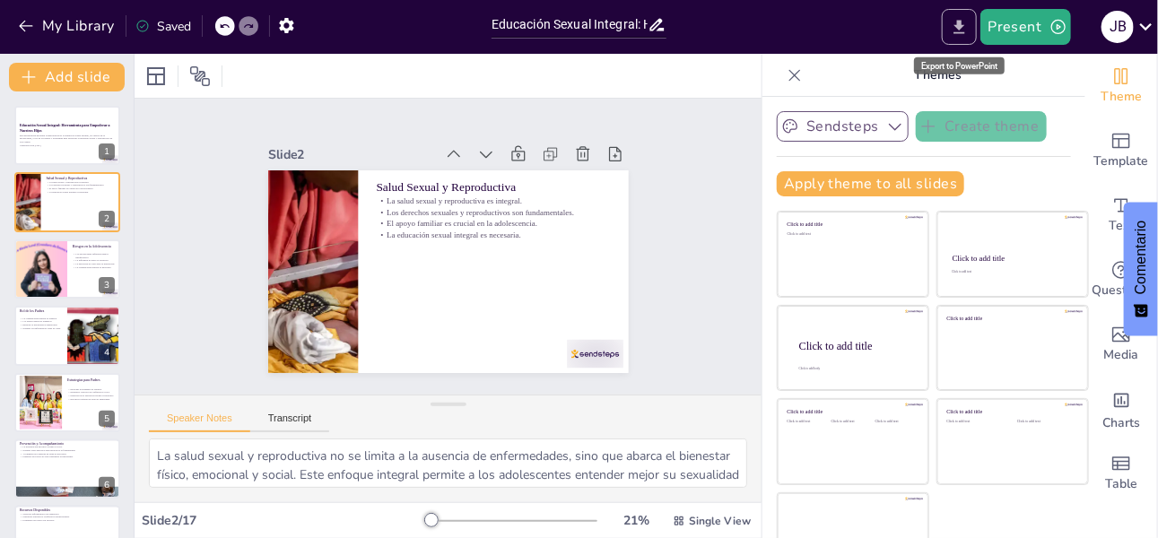
click at [965, 27] on icon "Export to PowerPoint" at bounding box center [959, 27] width 19 height 19
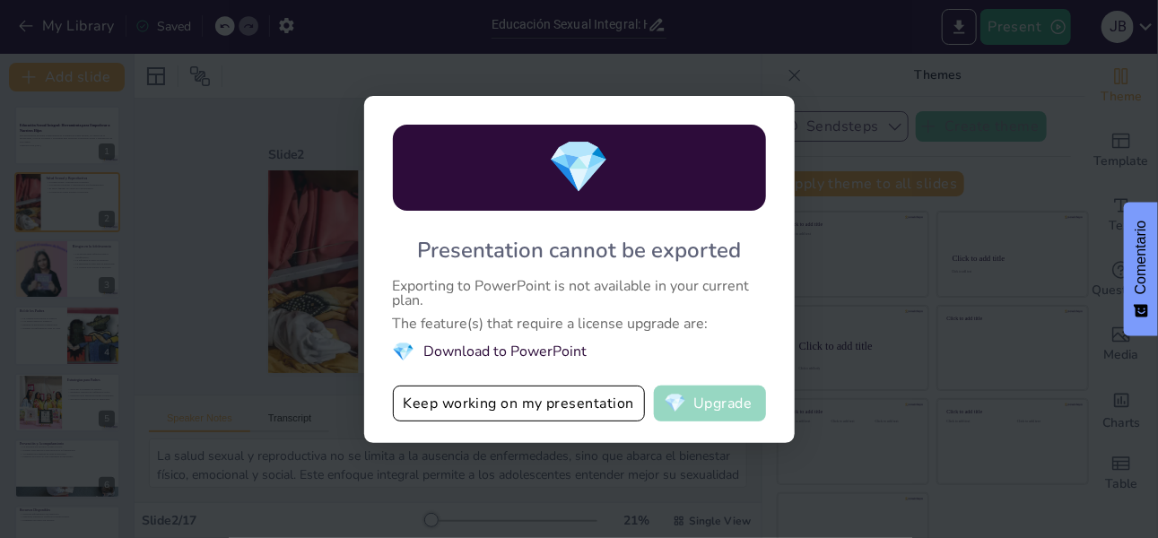
click at [690, 411] on button "💎 Upgrade" at bounding box center [710, 404] width 112 height 36
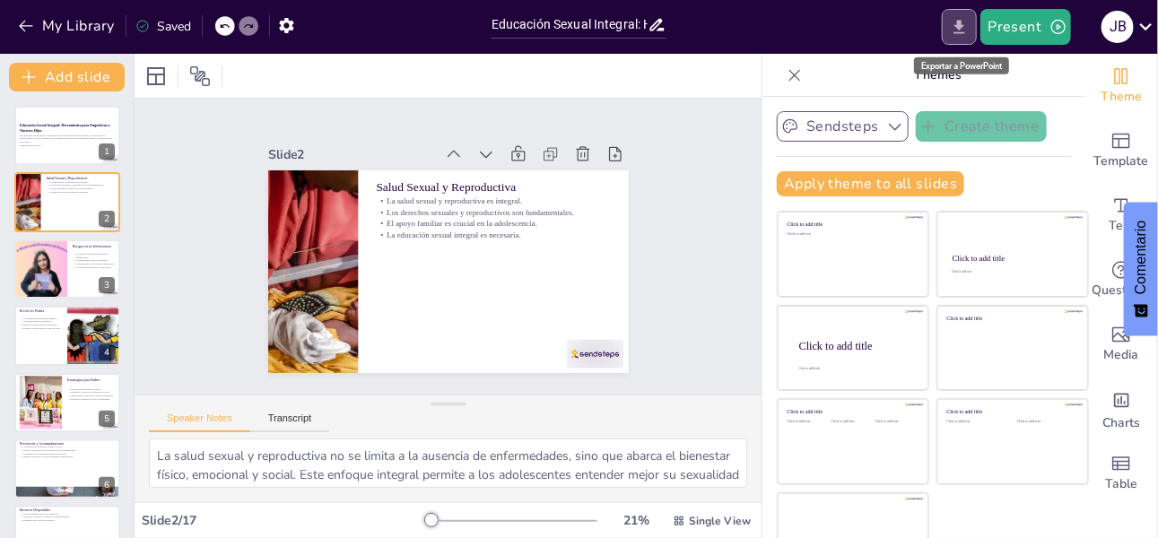
click at [966, 28] on icon "Export to PowerPoint" at bounding box center [959, 27] width 19 height 19
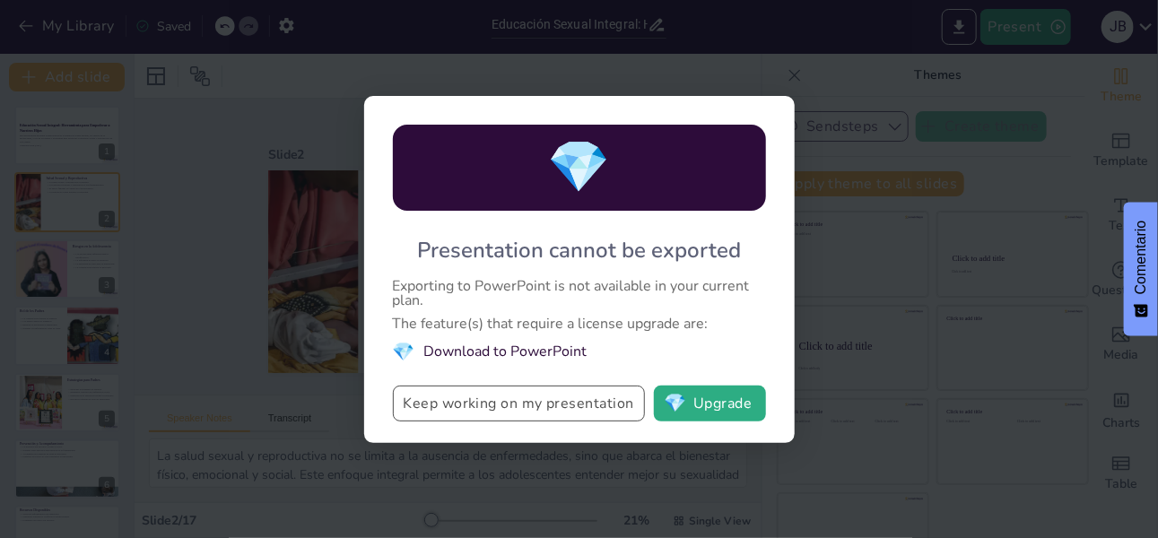
click at [421, 407] on button "Keep working on my presentation" at bounding box center [519, 404] width 252 height 36
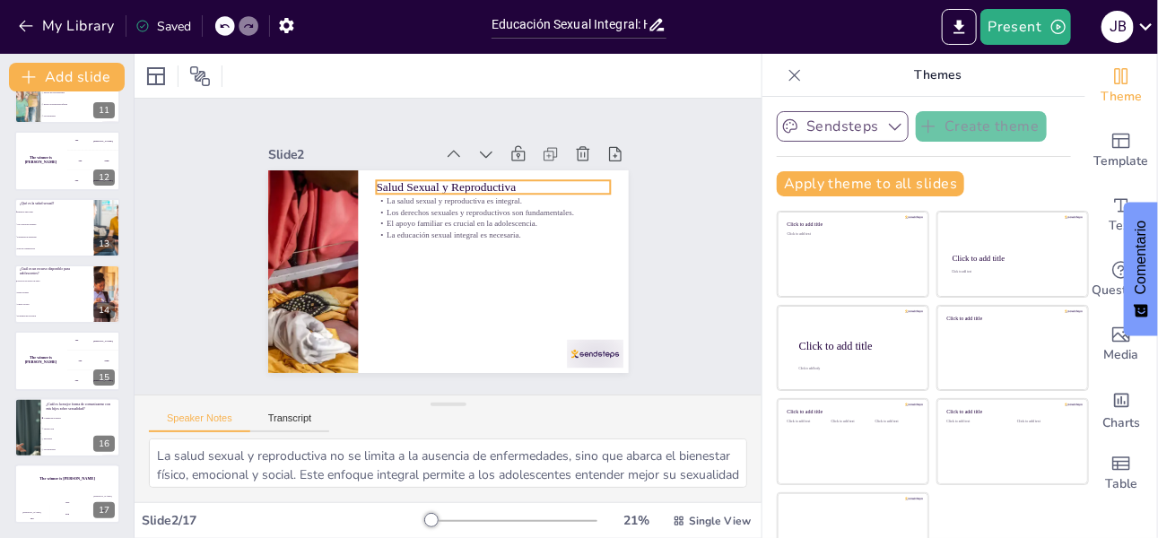
click at [477, 194] on p "Salud Sexual y Reproductiva" at bounding box center [491, 308] width 89 height 228
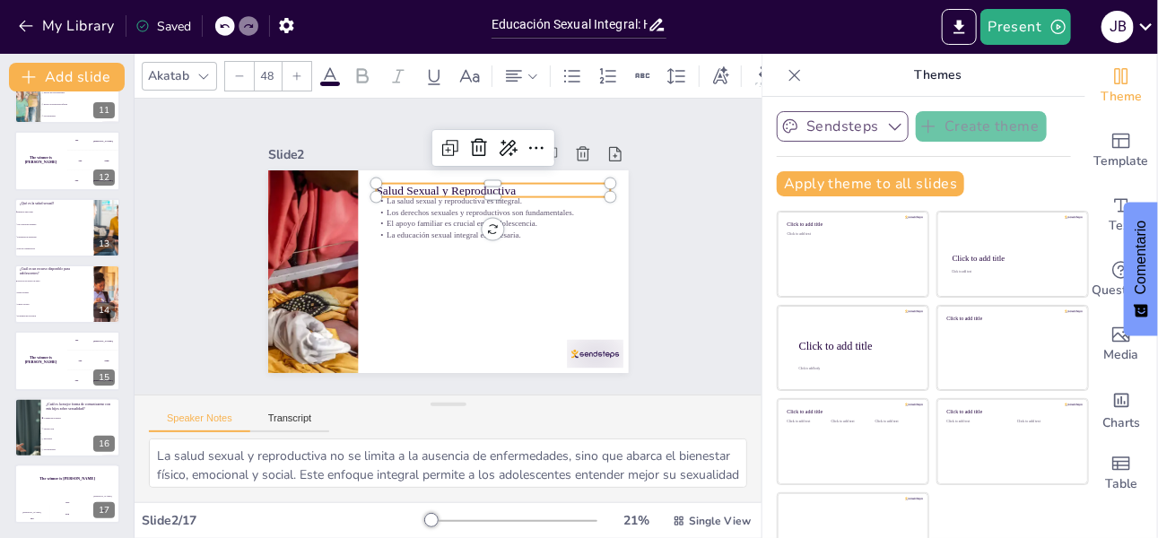
click at [506, 186] on p "Salud Sexual y Reproductiva" at bounding box center [520, 243] width 170 height 186
click at [505, 185] on p "Salud Sexual y Reproductiva" at bounding box center [516, 220] width 212 height 132
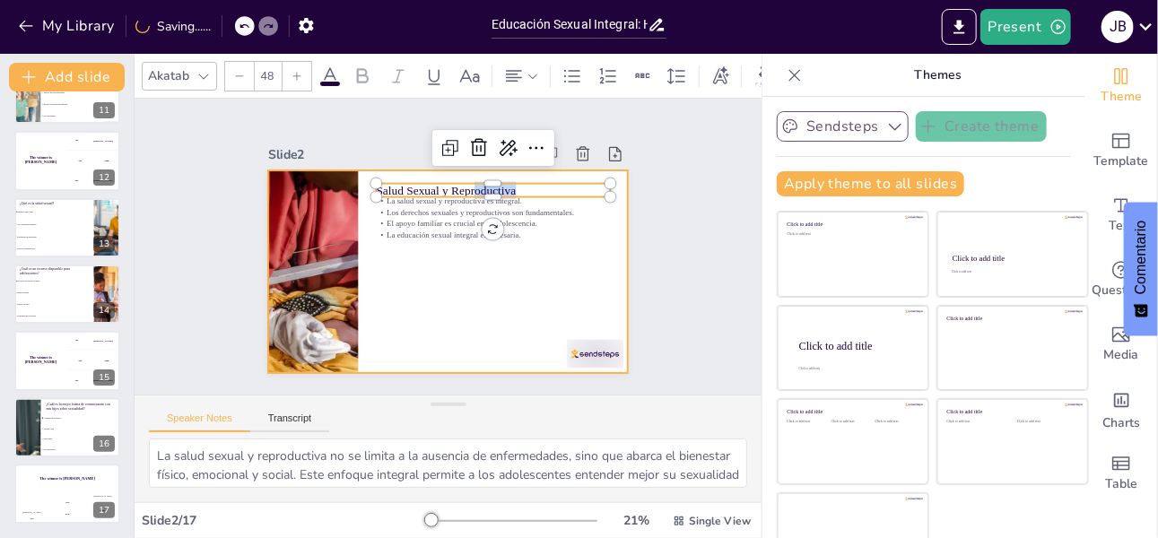
drag, startPoint x: 505, startPoint y: 185, endPoint x: 348, endPoint y: 186, distance: 157.0
click at [348, 186] on div "La salud sexual y reproductiva es integral. Los derechos sexuales y reproductiv…" at bounding box center [441, 270] width 406 height 304
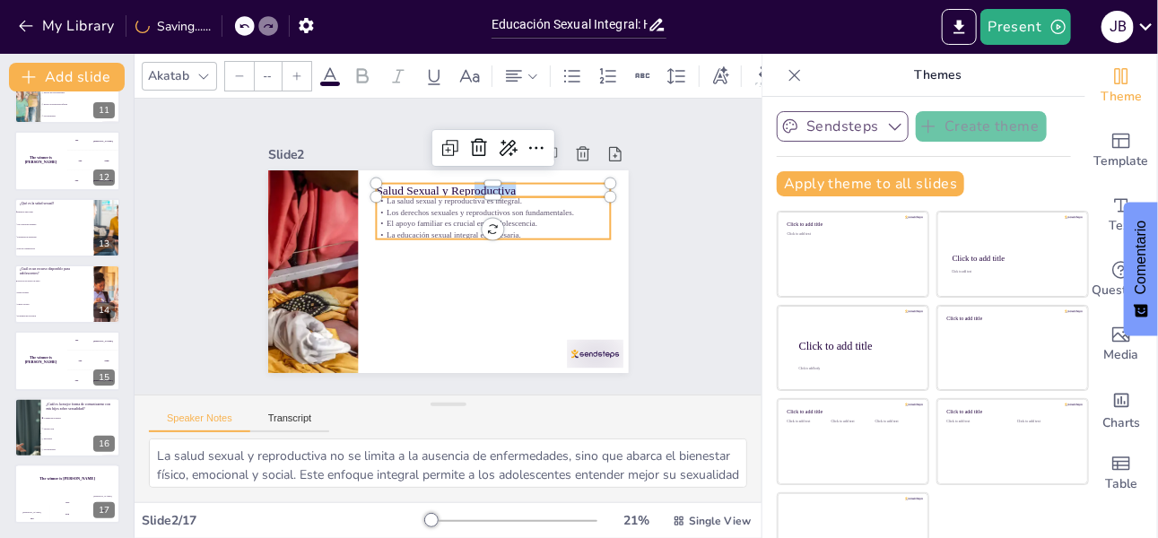
click at [424, 201] on p "Los derechos sexuales y reproductivos son fundamentales." at bounding box center [500, 223] width 232 height 60
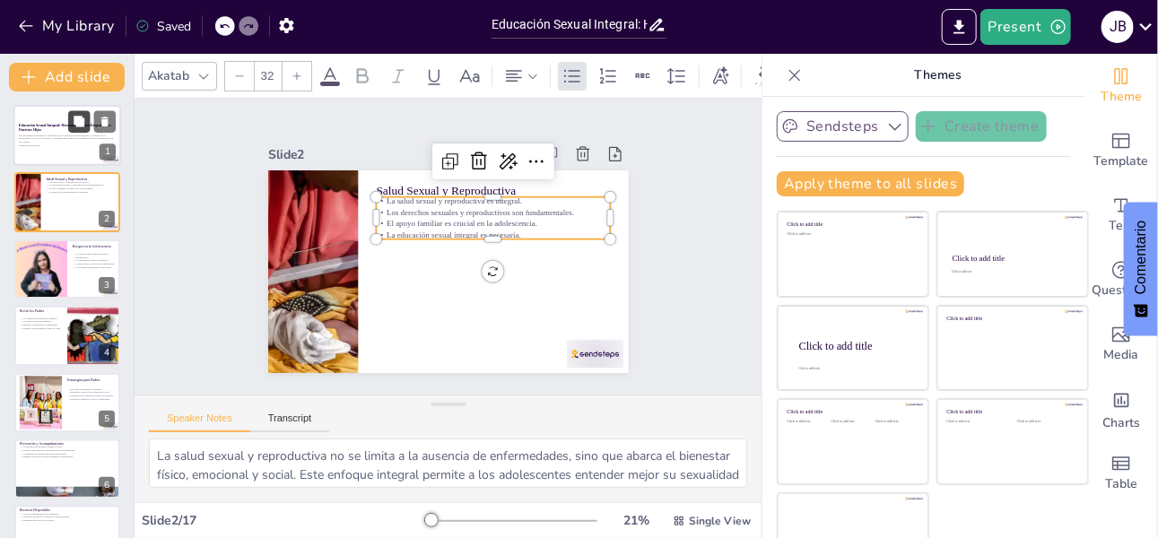
click at [71, 128] on button at bounding box center [79, 121] width 22 height 22
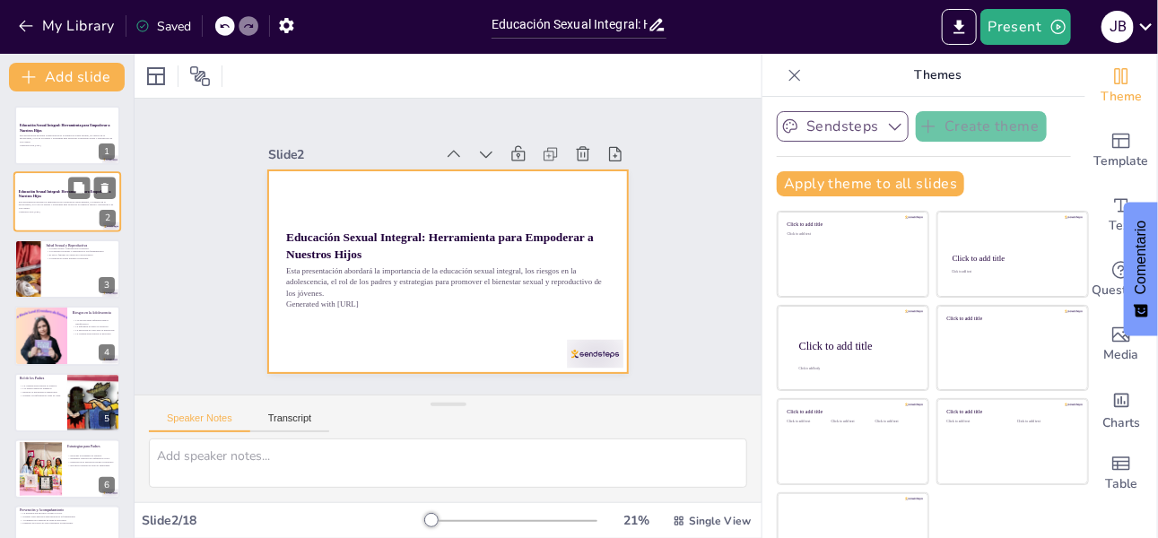
click at [46, 186] on div at bounding box center [67, 202] width 108 height 61
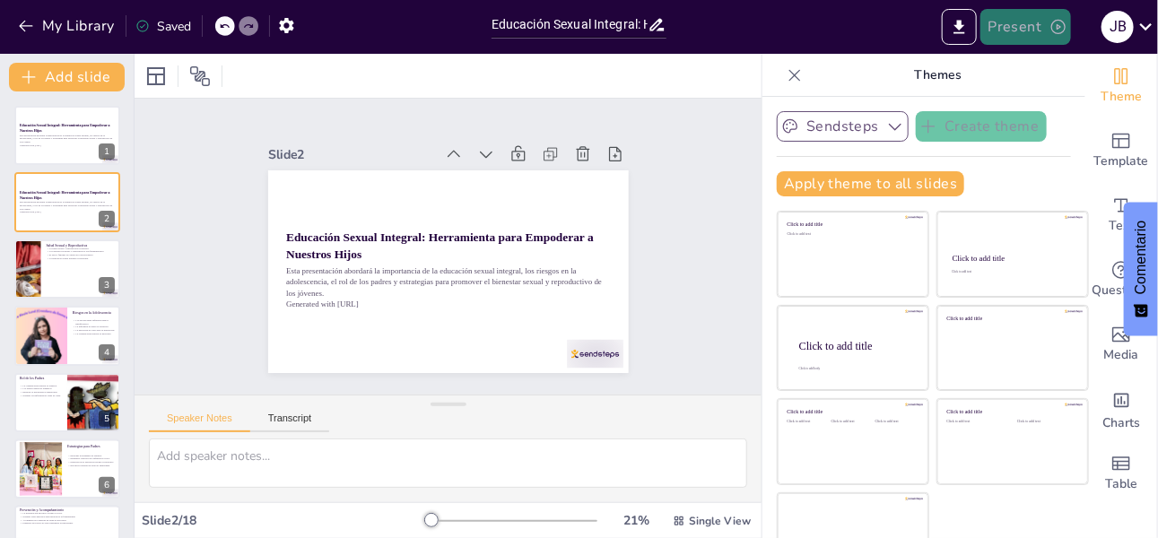
click at [1036, 32] on button "Present" at bounding box center [1026, 27] width 90 height 36
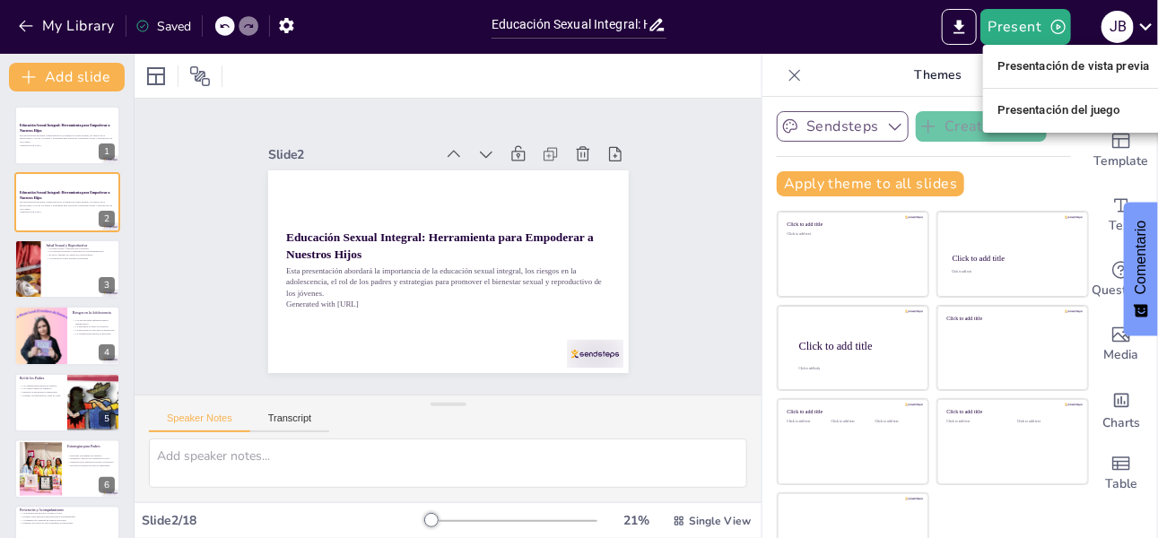
click at [1040, 65] on font "Presentación de vista previa" at bounding box center [1074, 66] width 153 height 13
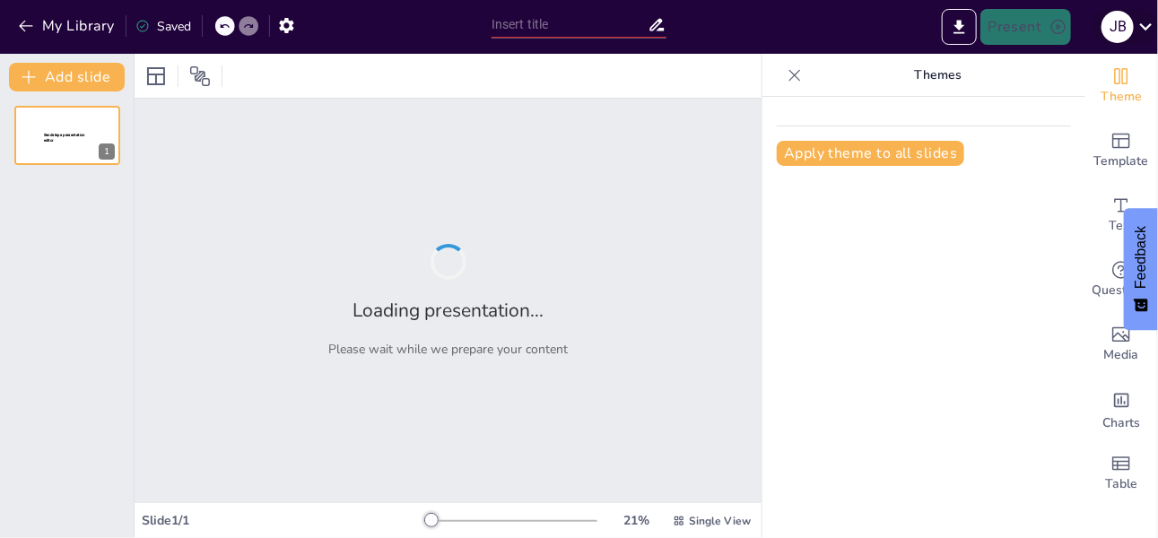
type input "Educación Sexual Integral: Herramienta para Empoderar a Nuestros Hijos"
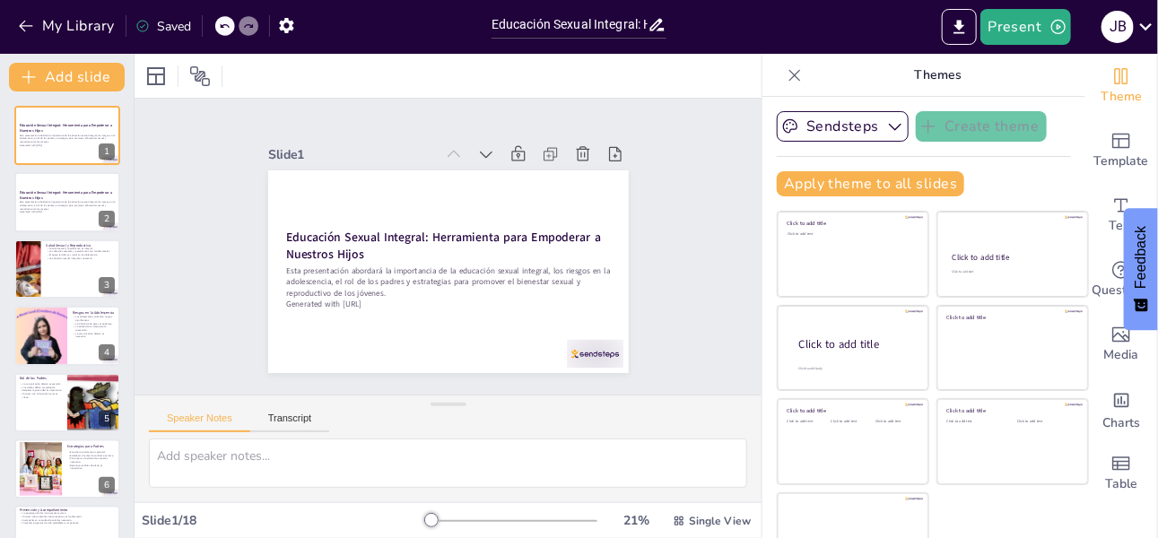
checkbox input "true"
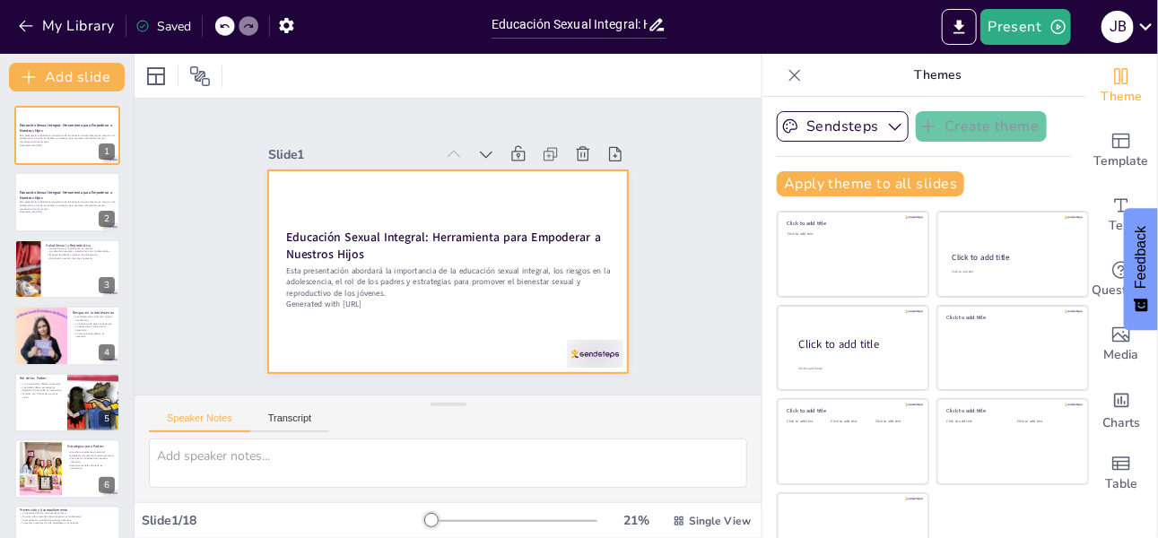
checkbox input "true"
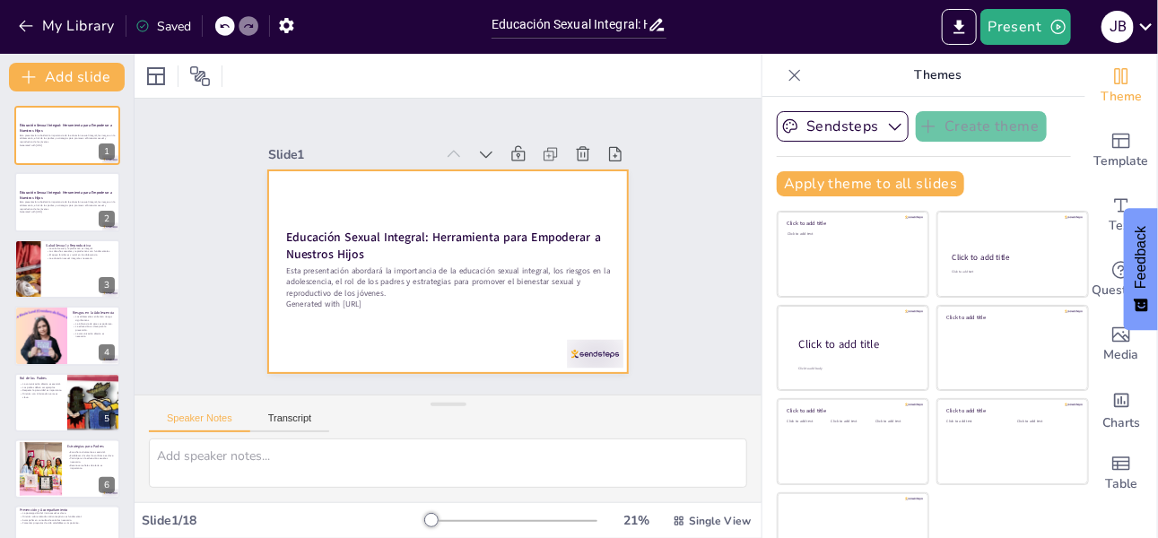
checkbox input "true"
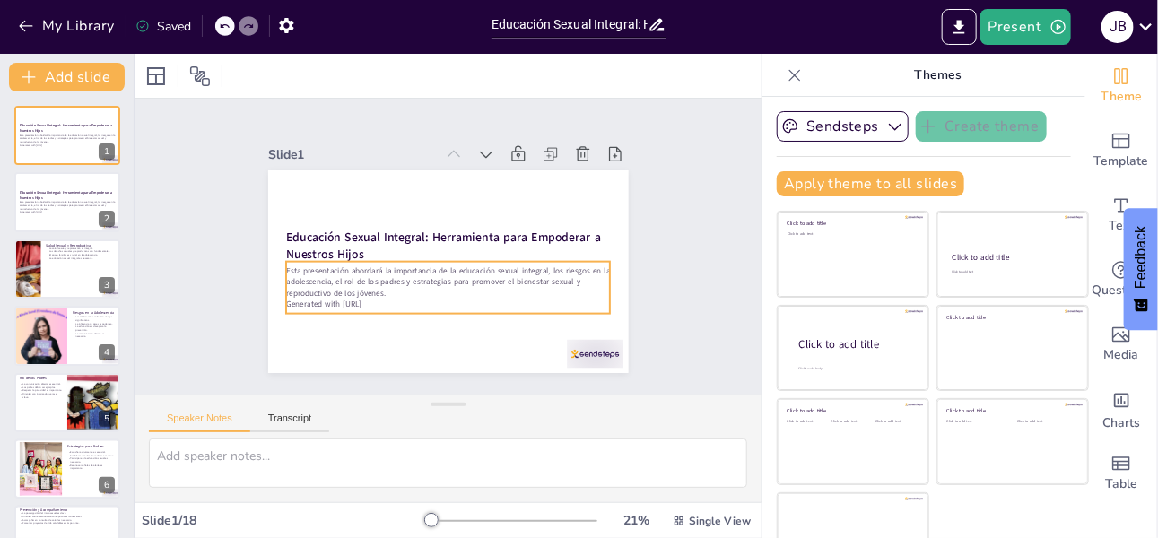
checkbox input "true"
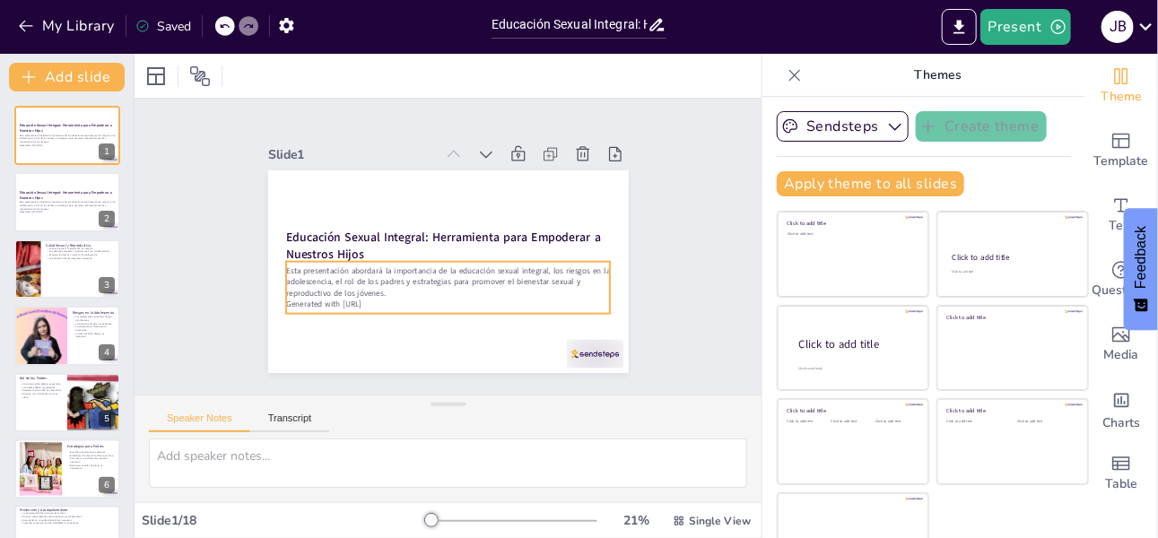
checkbox input "true"
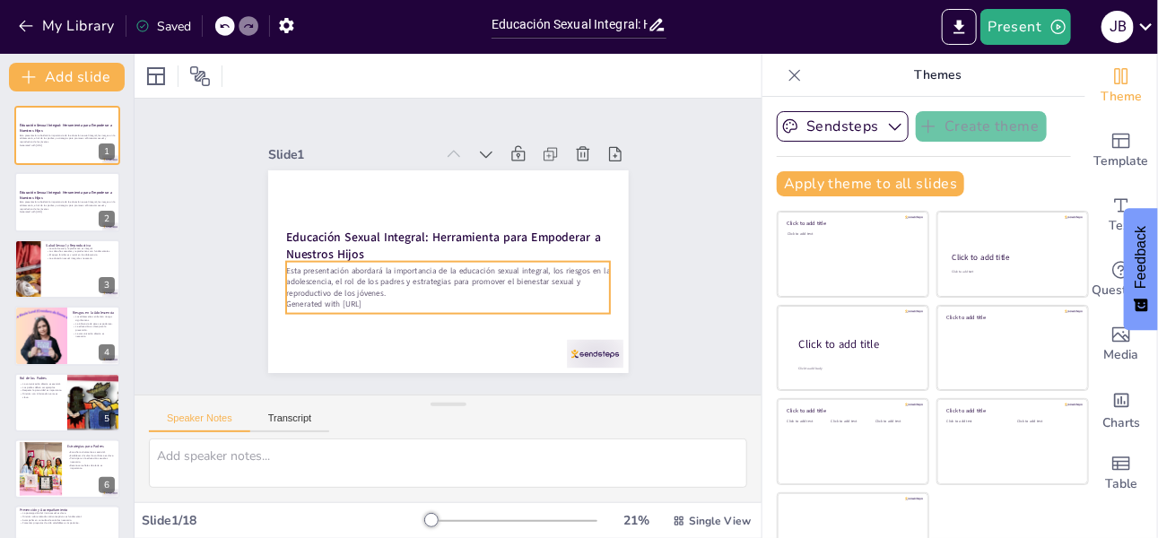
checkbox input "true"
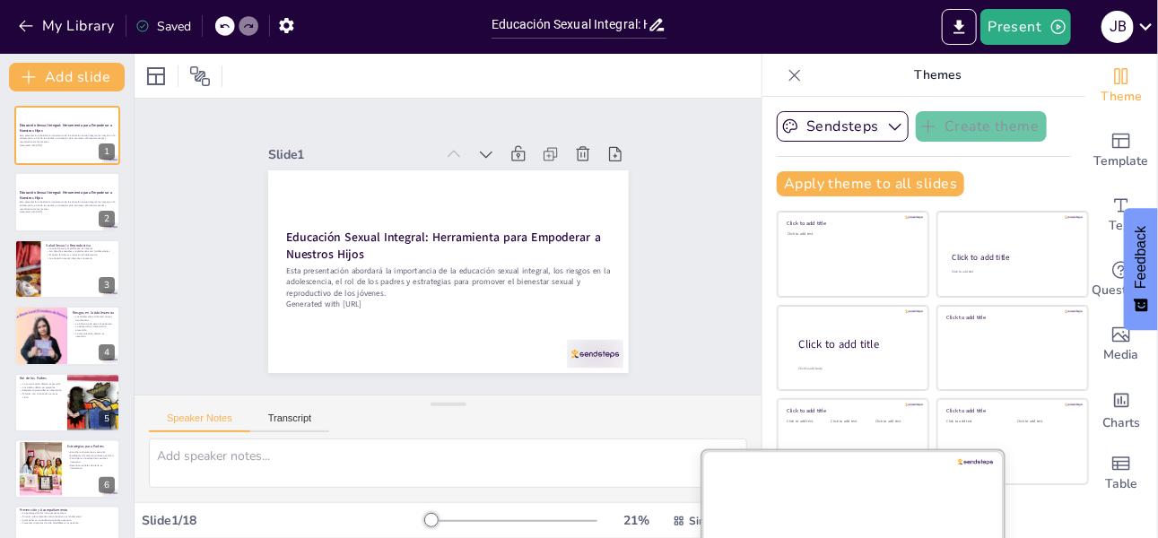
checkbox input "true"
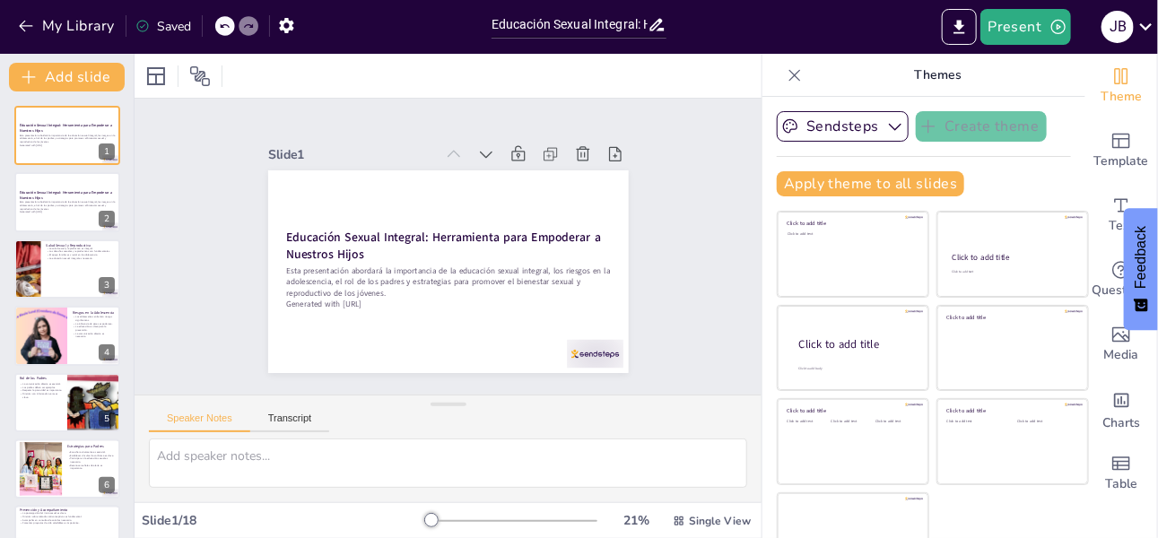
checkbox input "true"
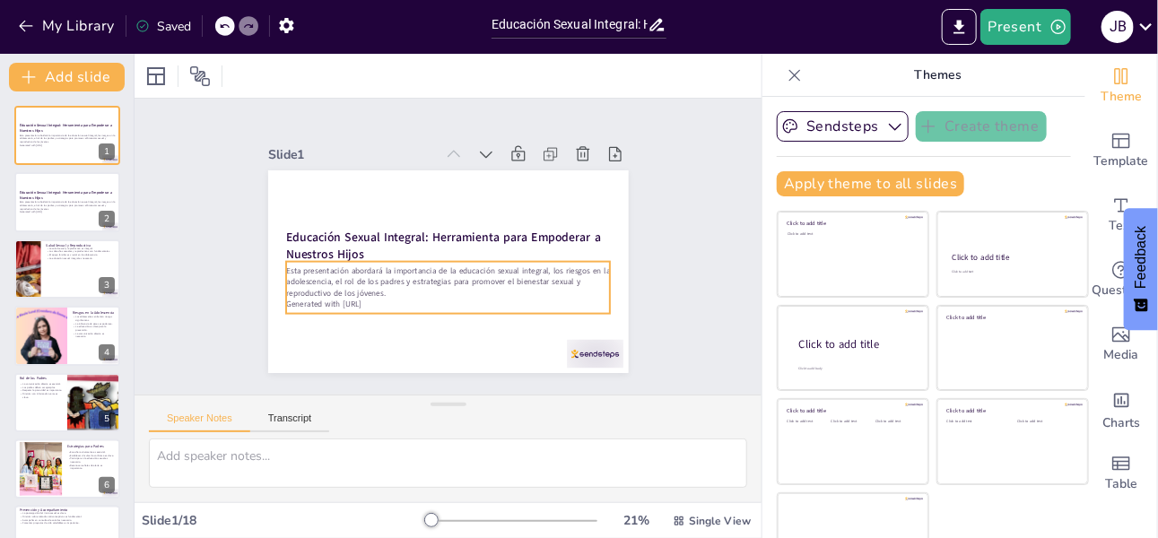
checkbox input "true"
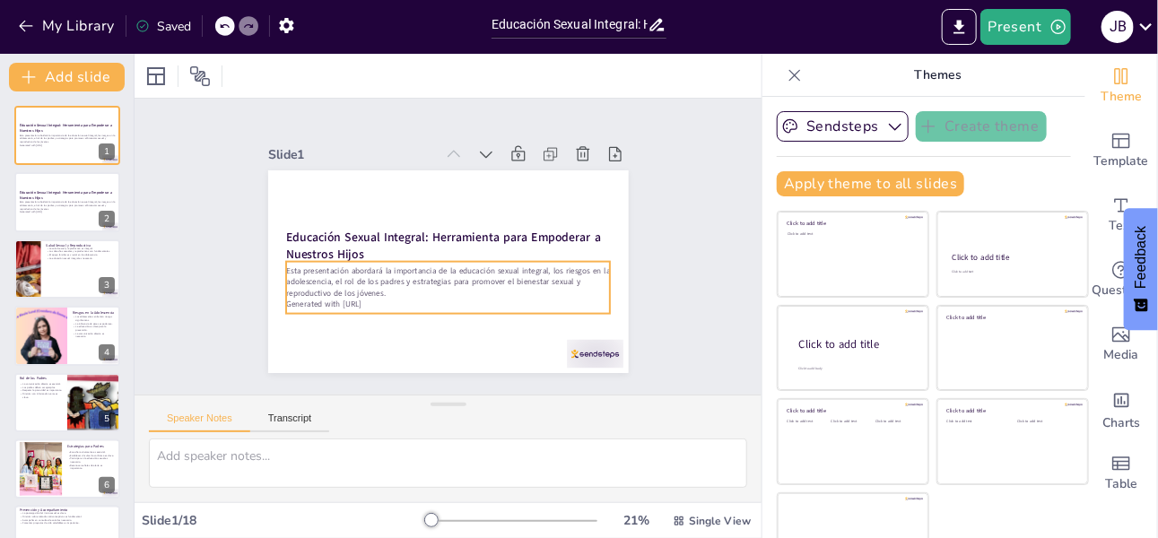
checkbox input "true"
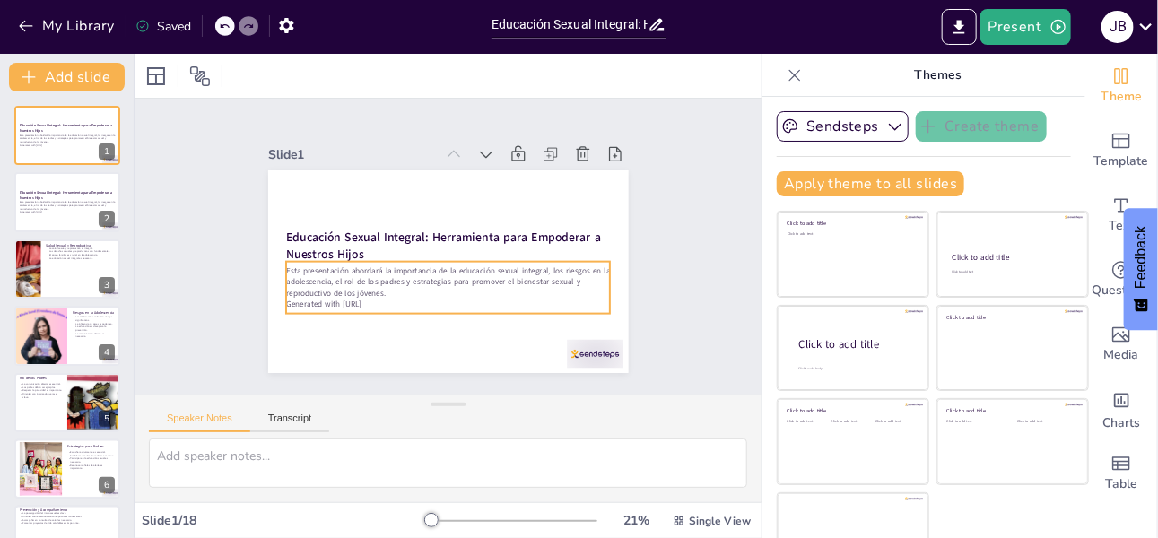
checkbox input "true"
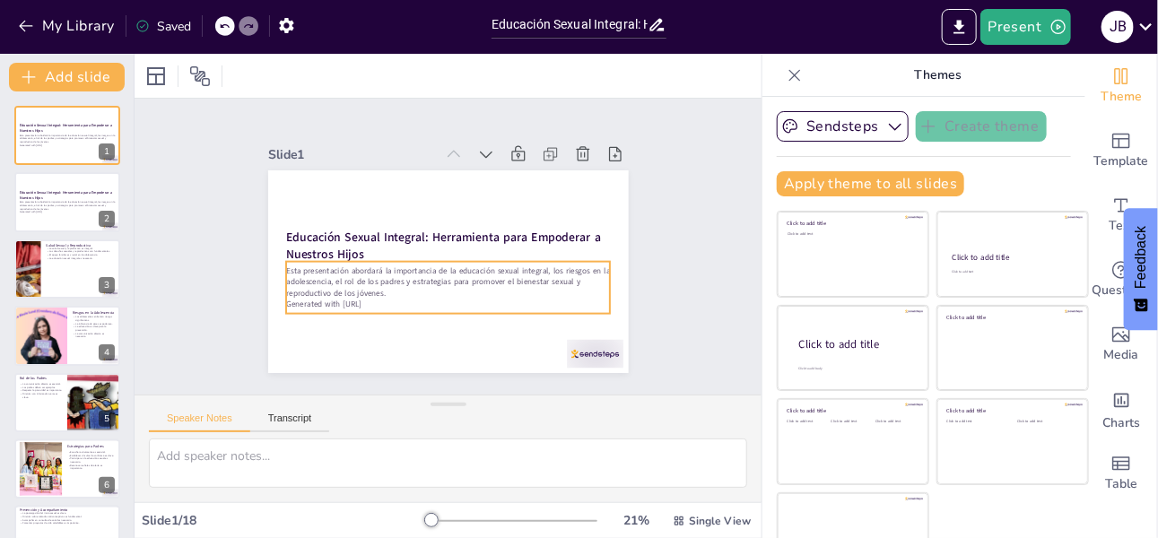
checkbox input "true"
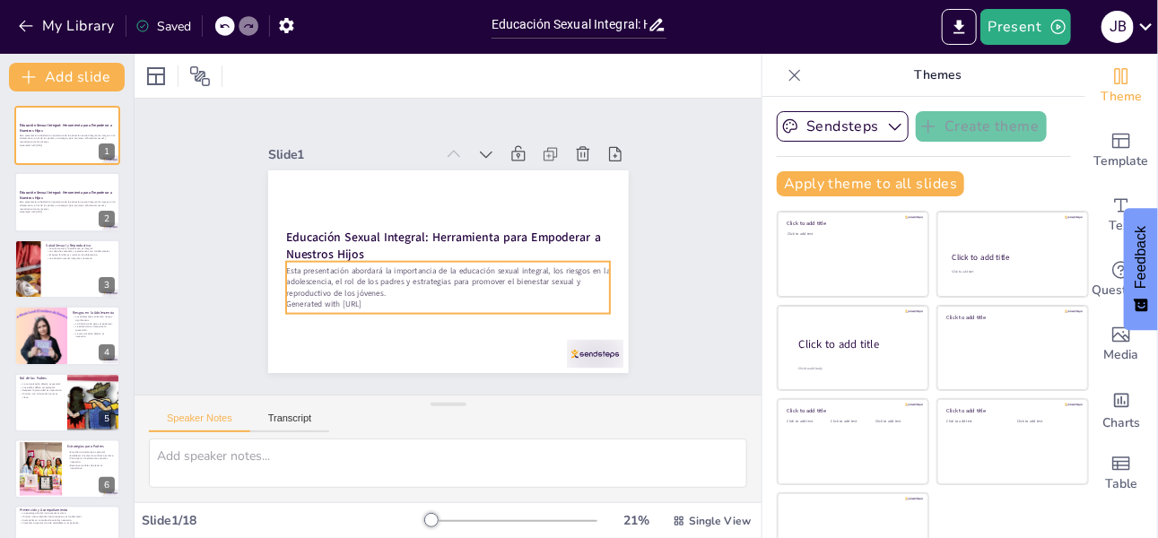
checkbox input "true"
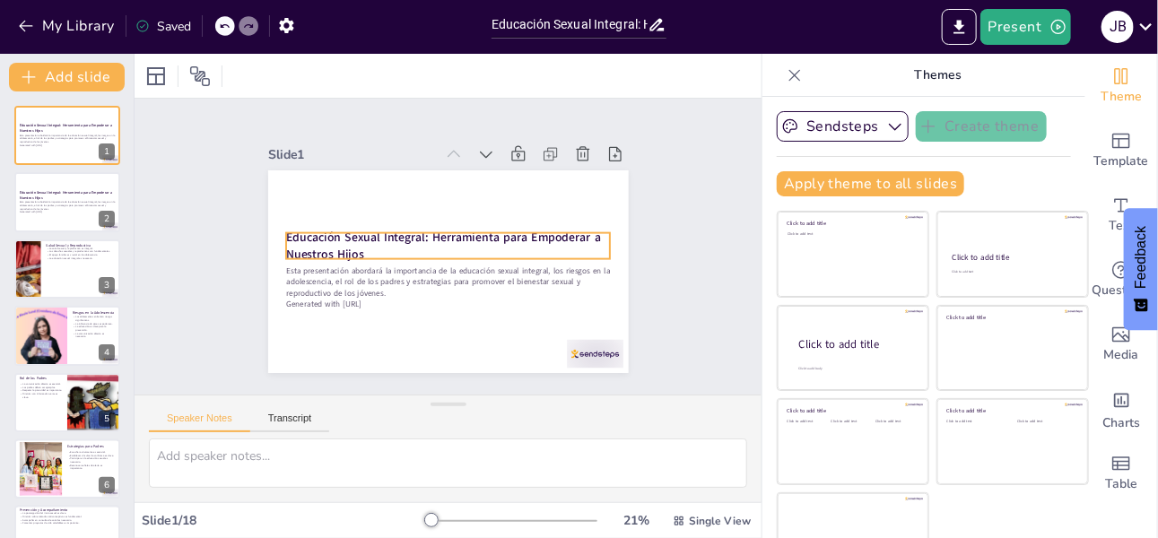
checkbox input "true"
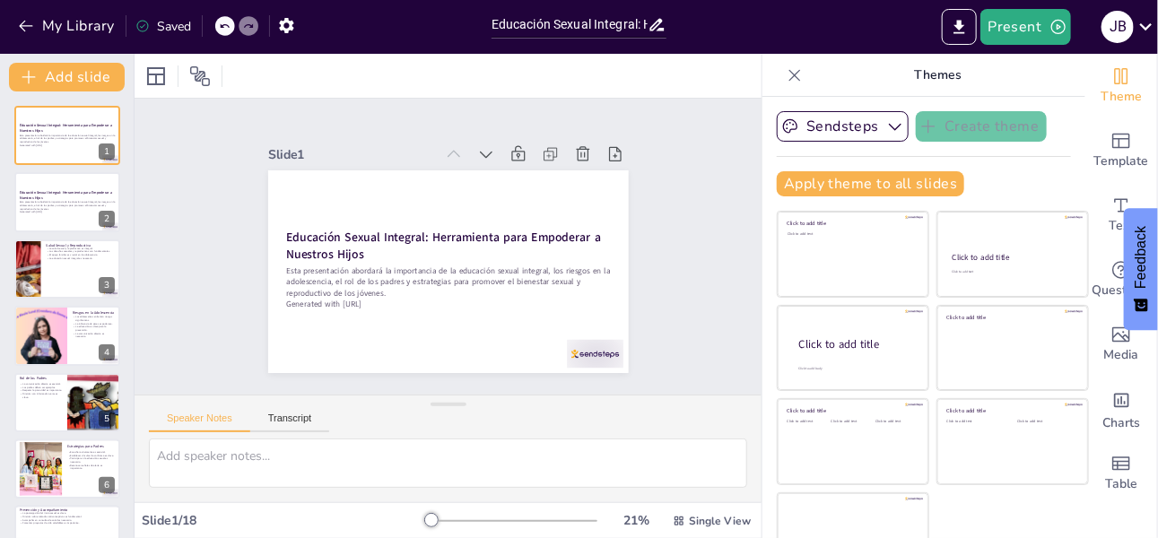
checkbox input "true"
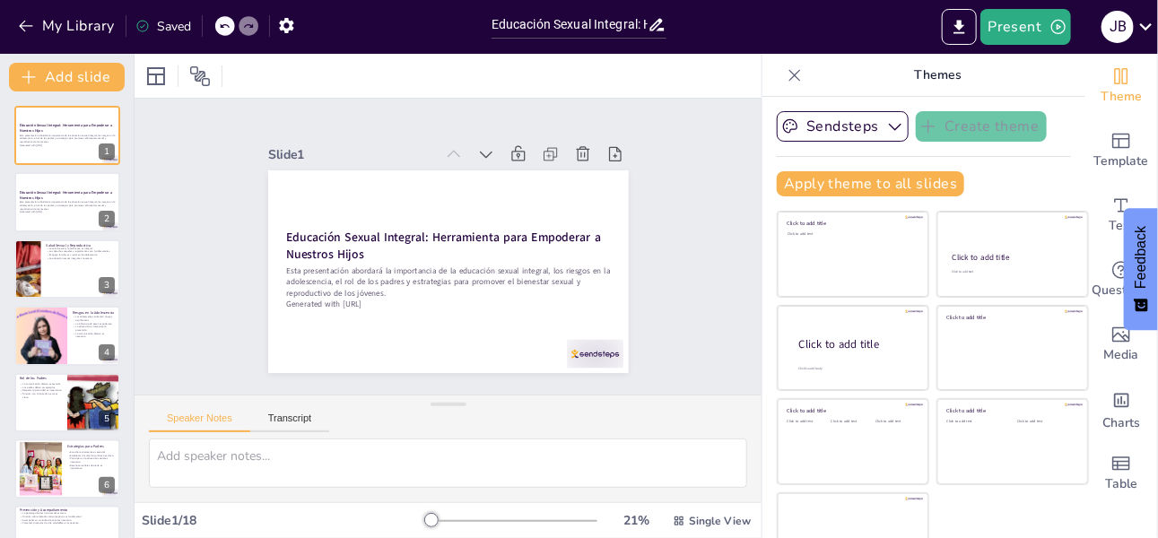
checkbox input "true"
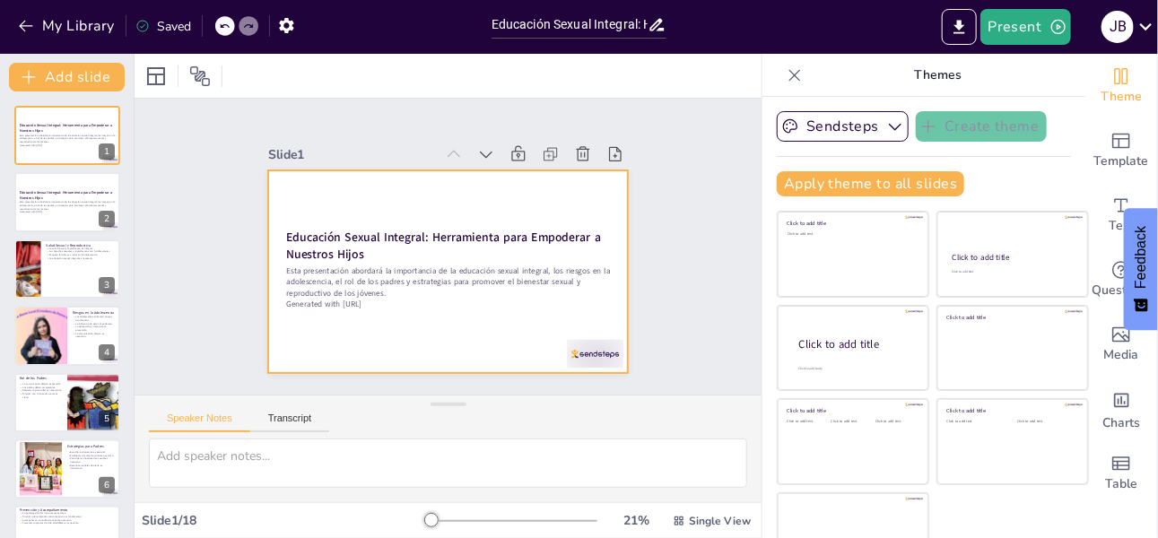
checkbox input "true"
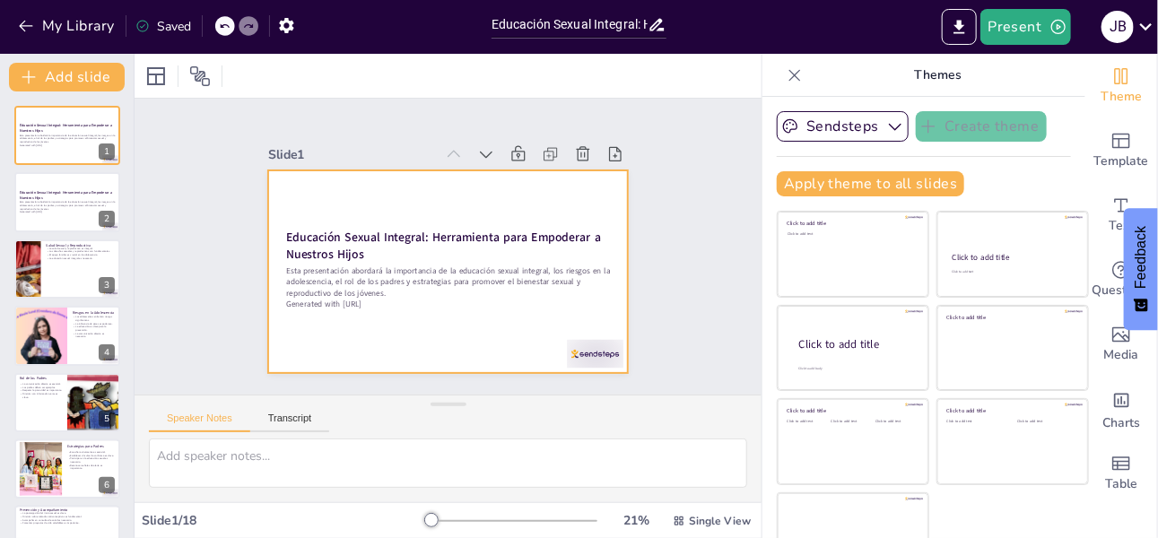
checkbox input "true"
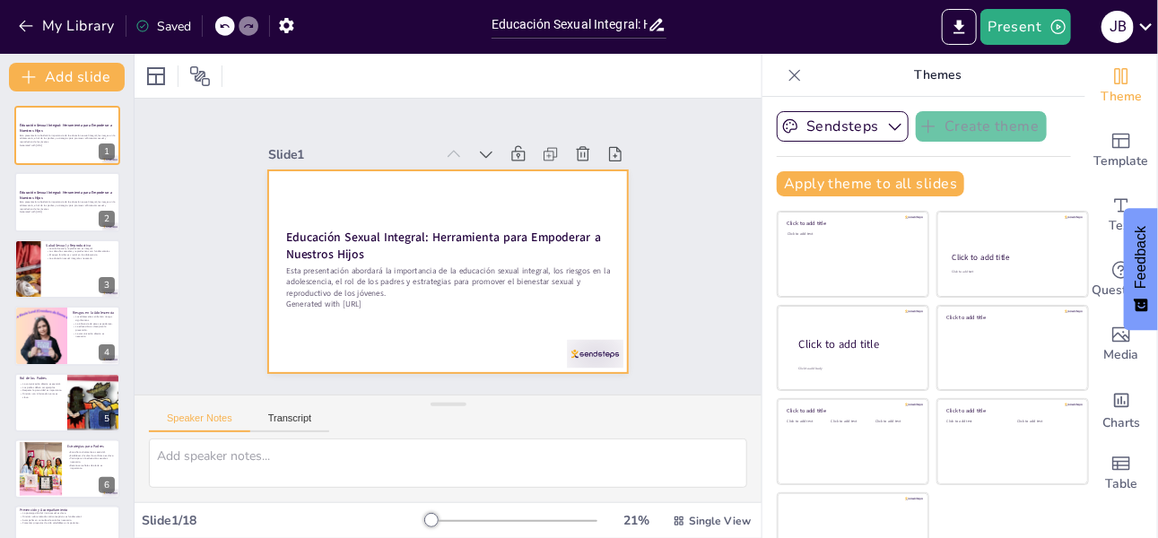
checkbox input "true"
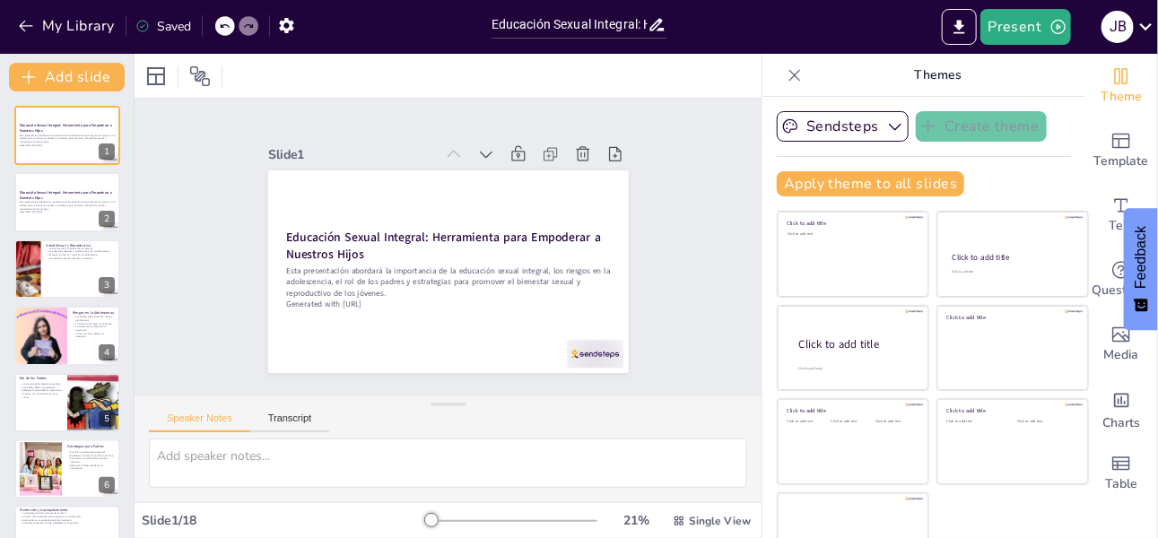
checkbox input "true"
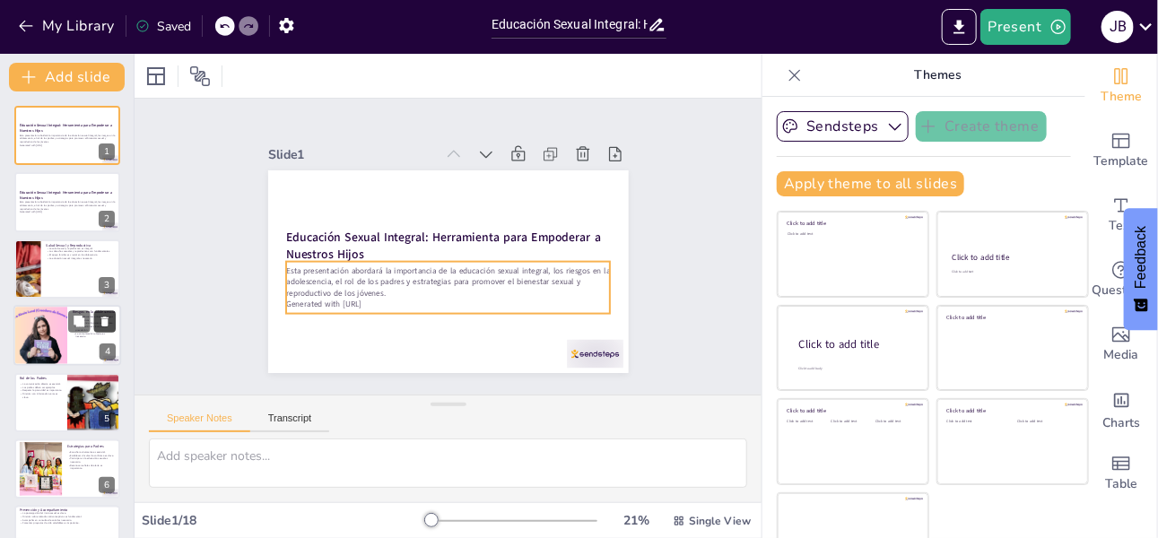
checkbox input "true"
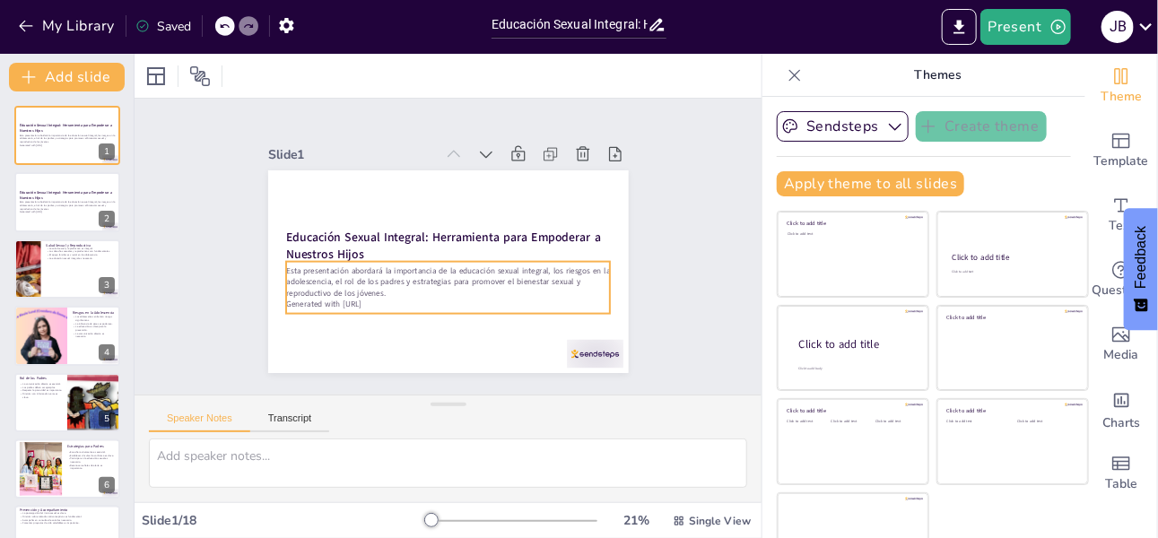
checkbox input "true"
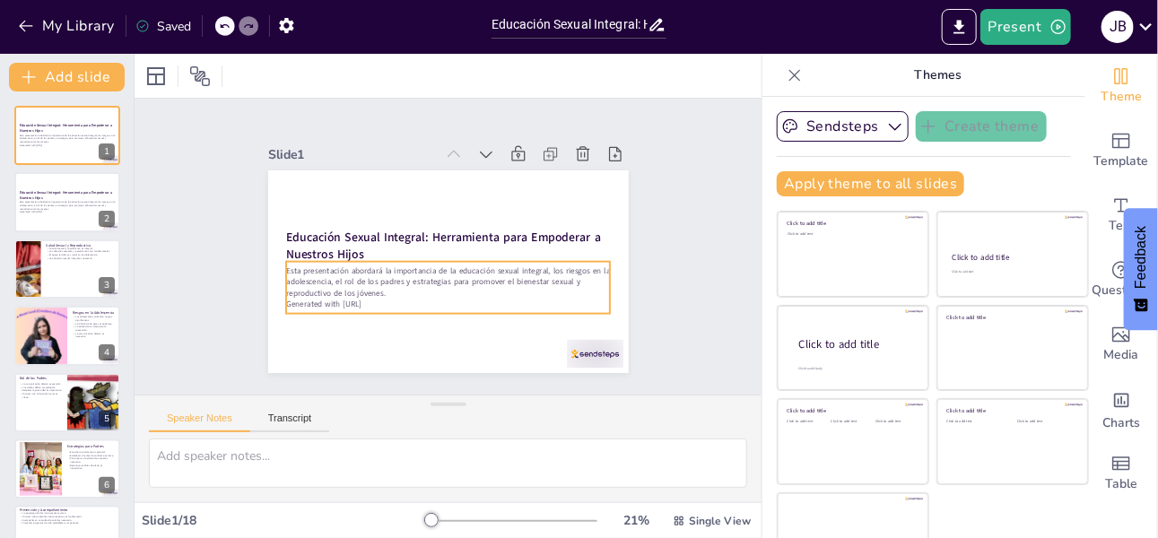
checkbox input "true"
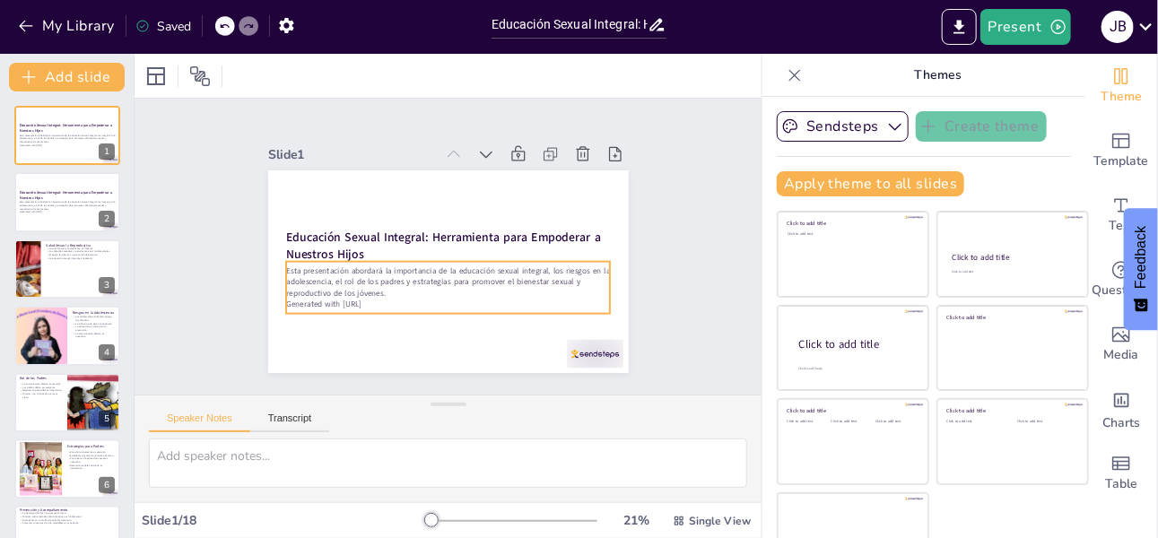
checkbox input "true"
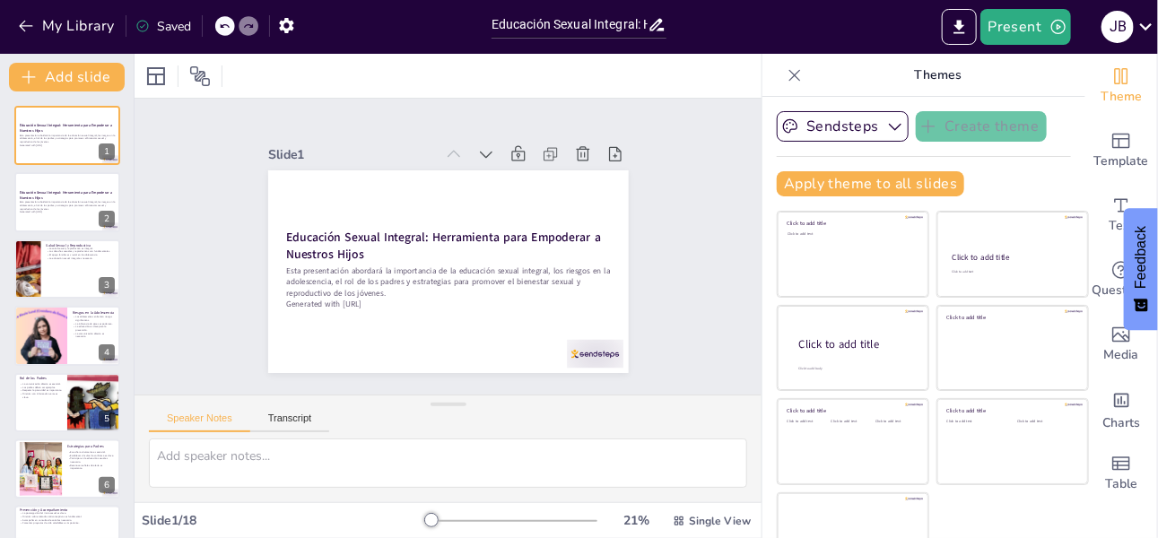
checkbox input "true"
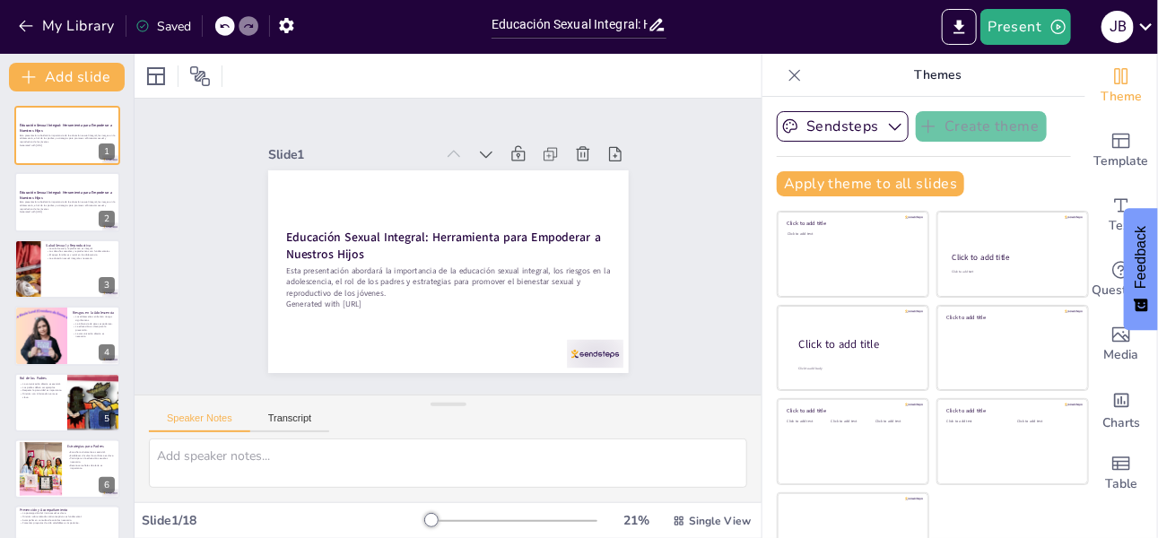
checkbox input "true"
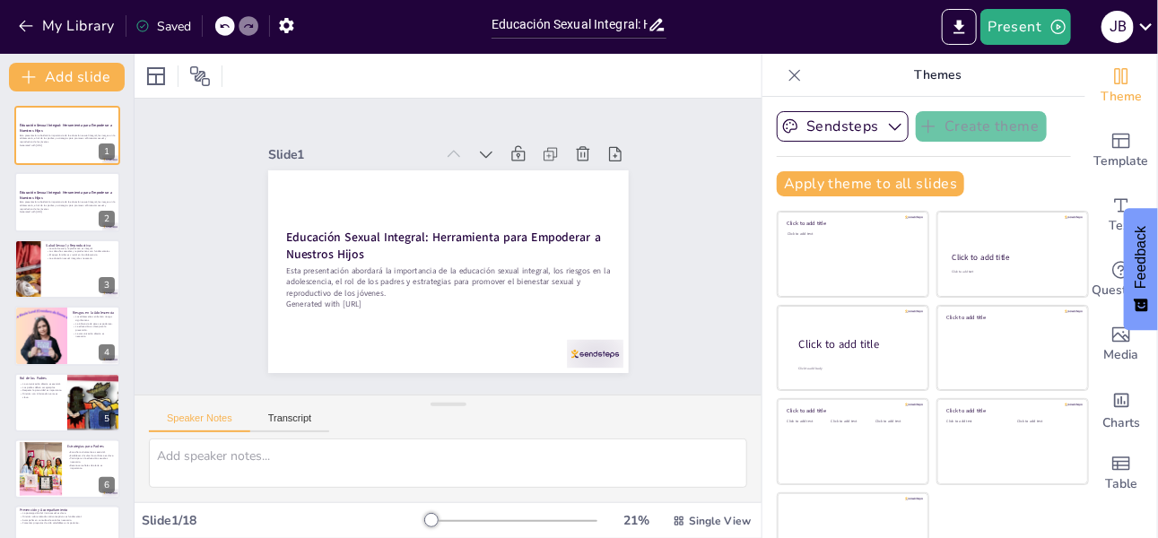
checkbox input "true"
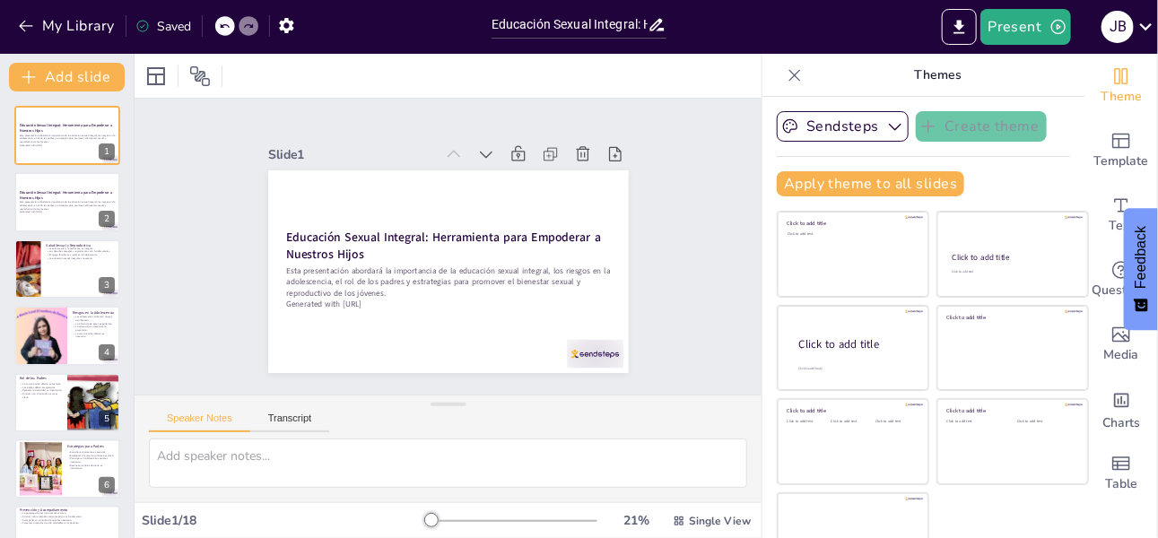
checkbox input "true"
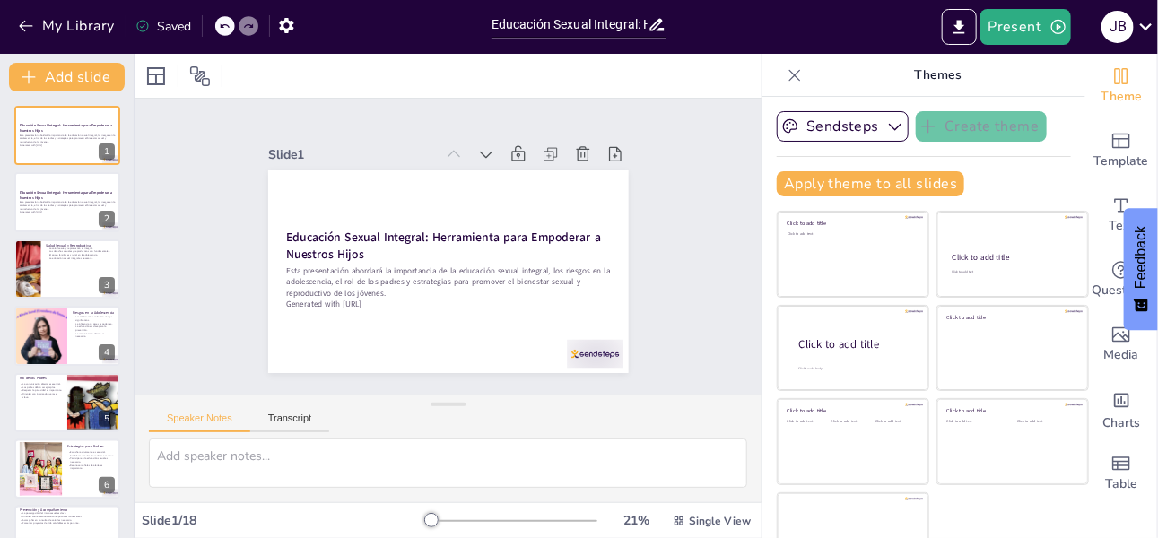
checkbox input "true"
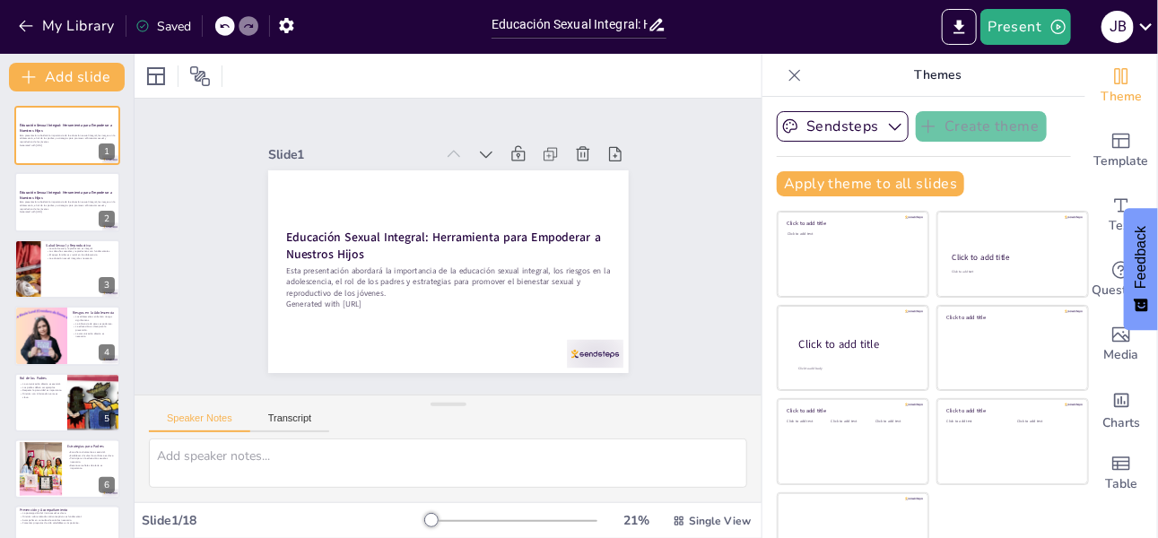
checkbox input "true"
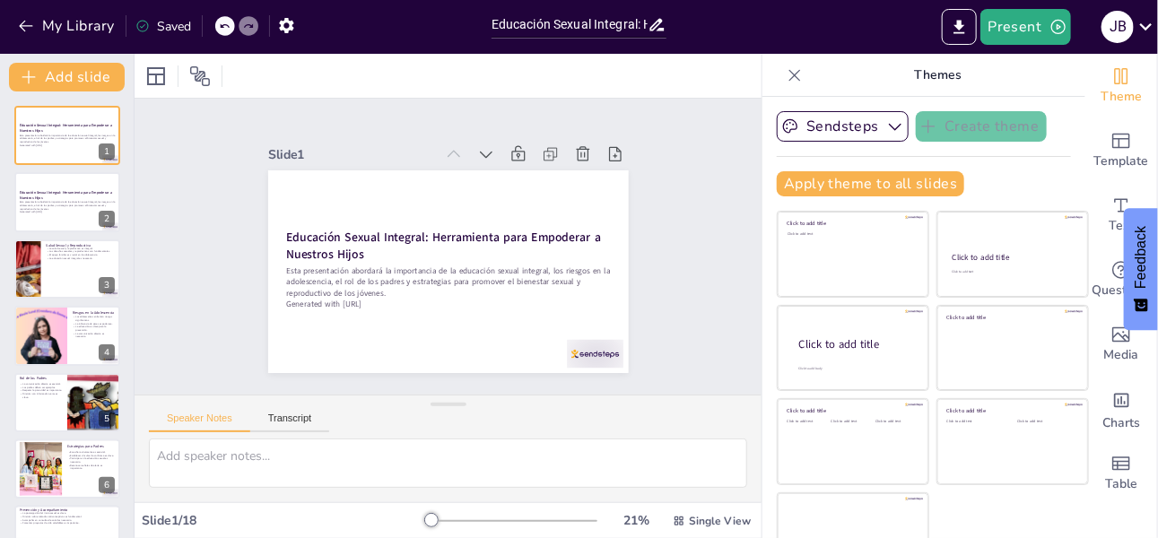
checkbox input "true"
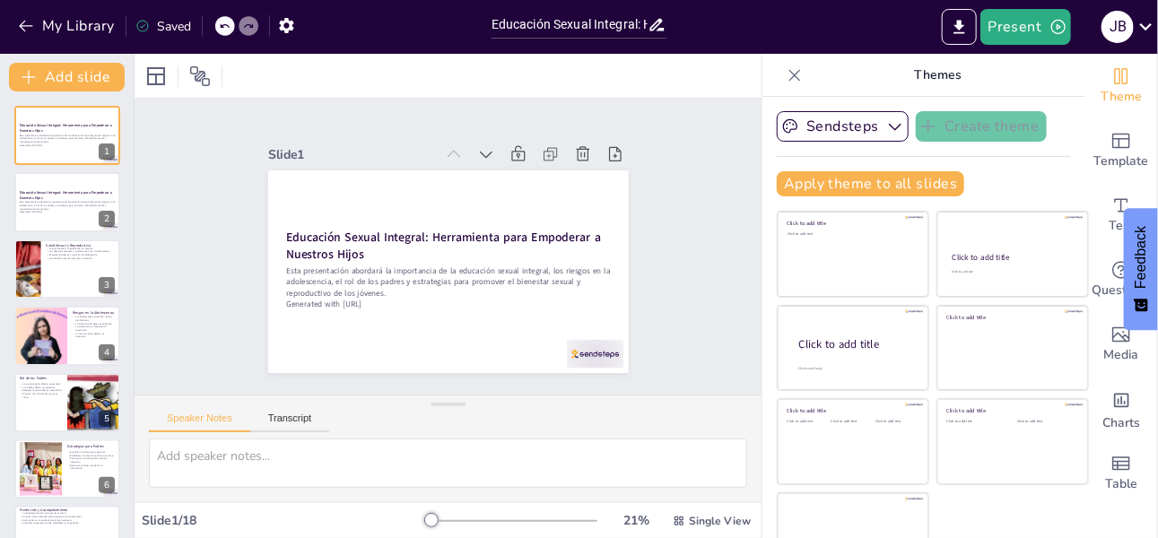
checkbox input "true"
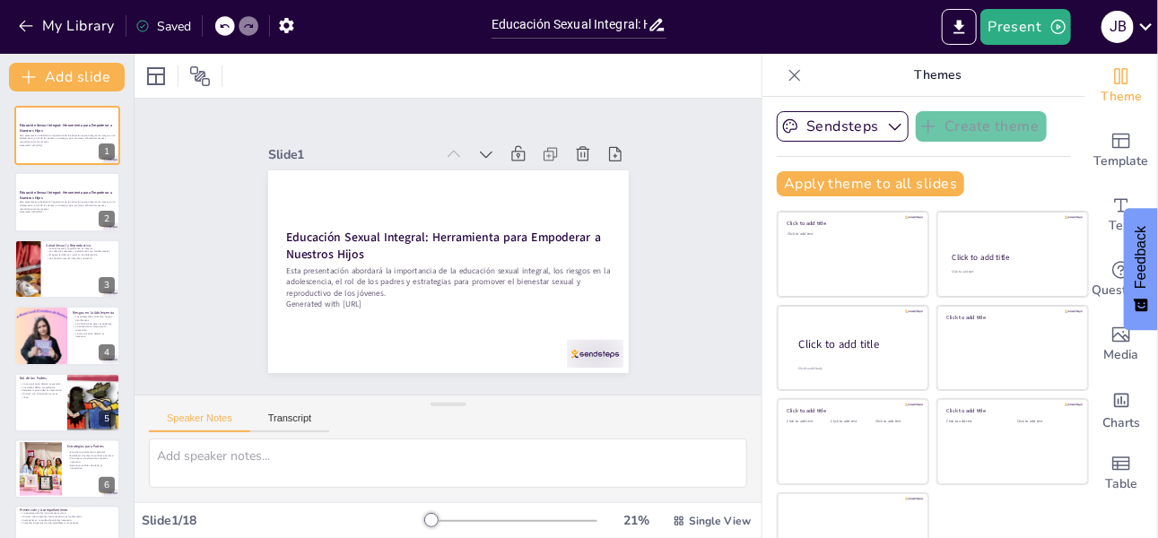
checkbox input "true"
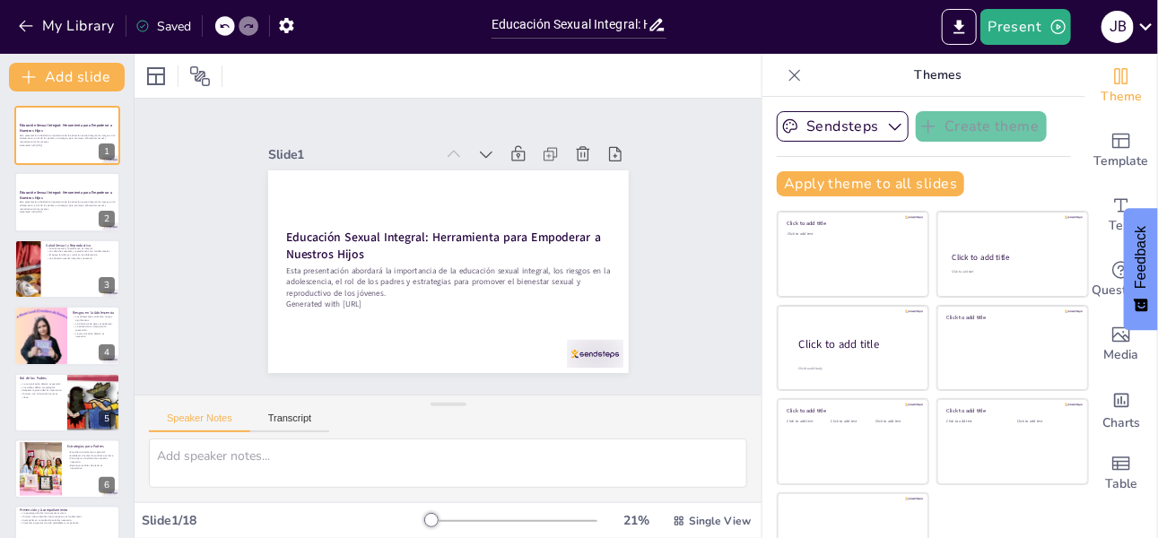
checkbox input "true"
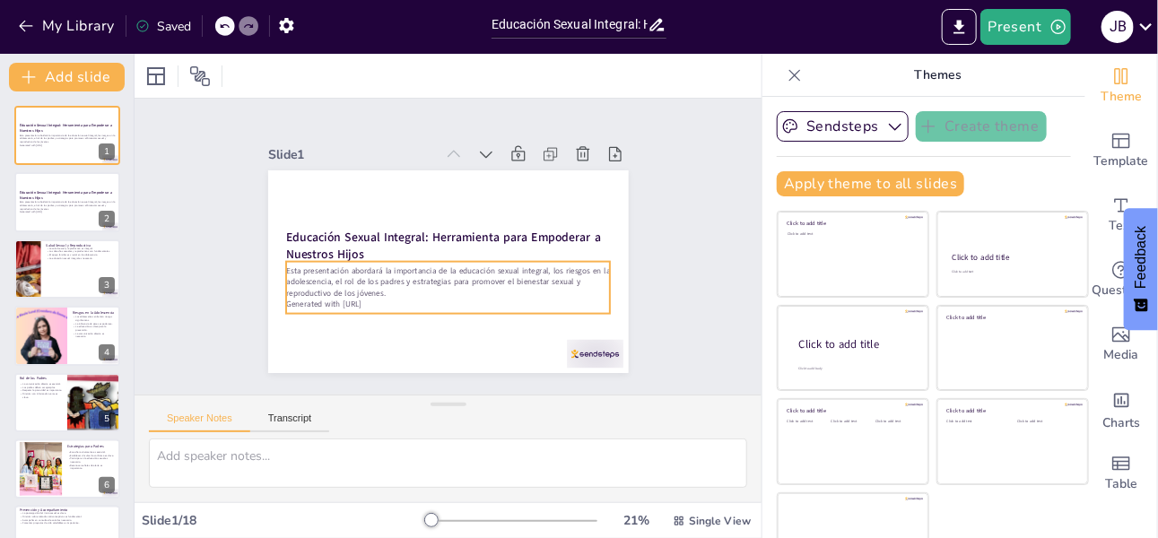
checkbox input "true"
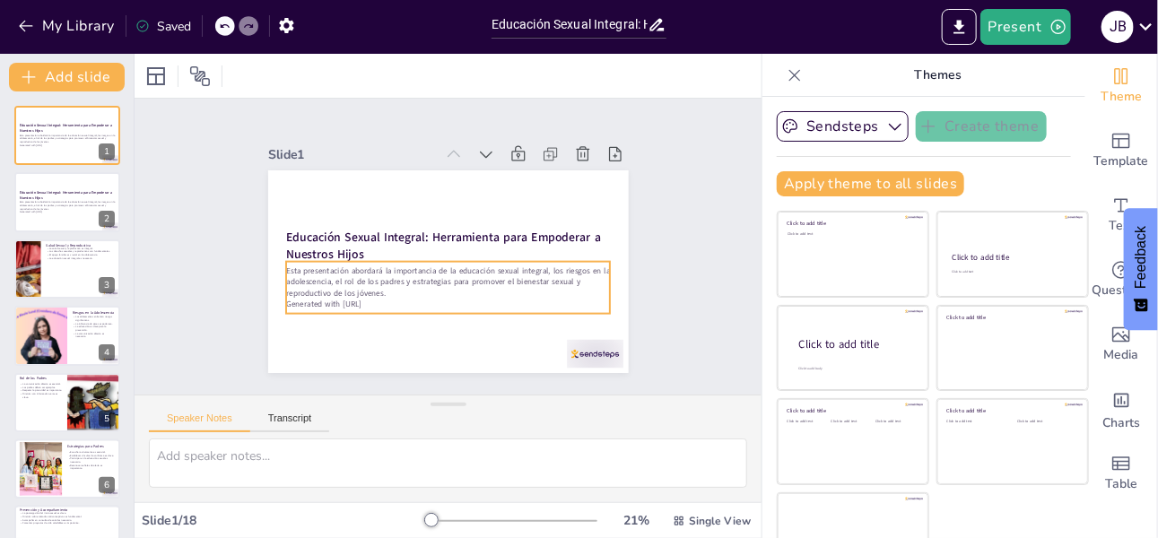
checkbox input "true"
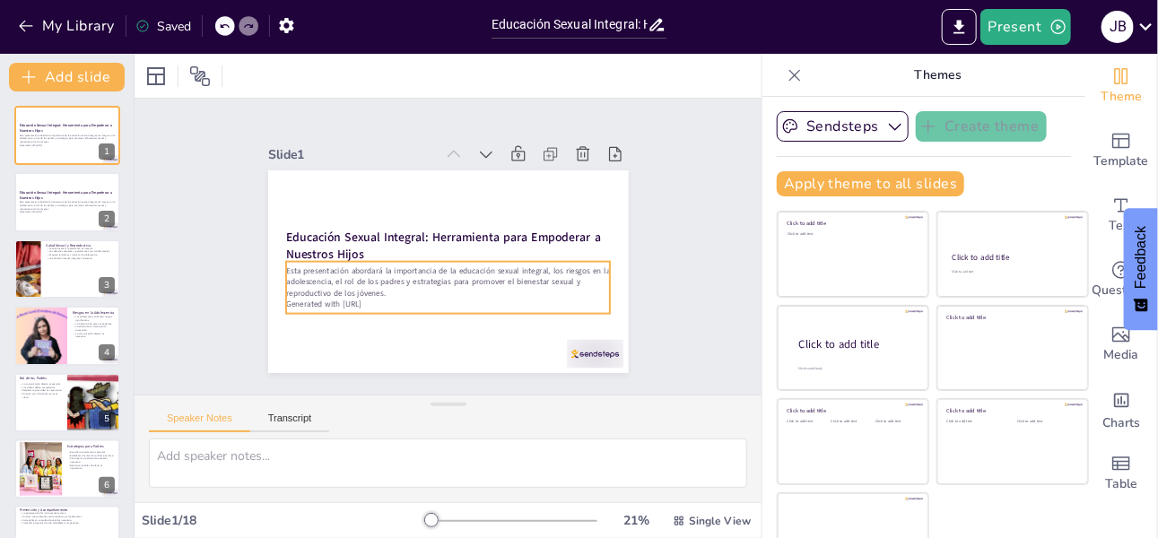
checkbox input "true"
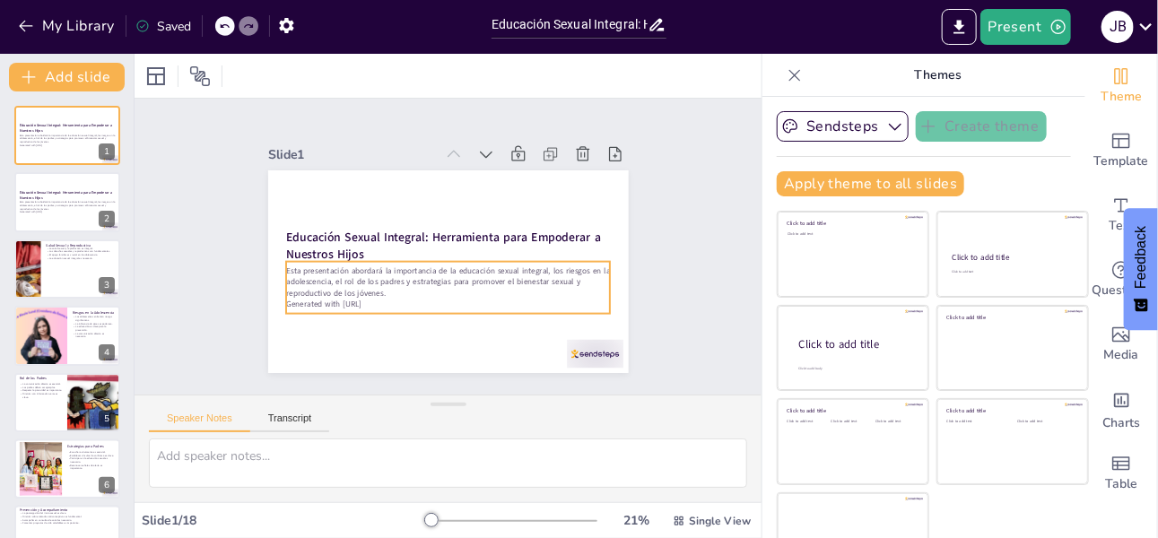
checkbox input "true"
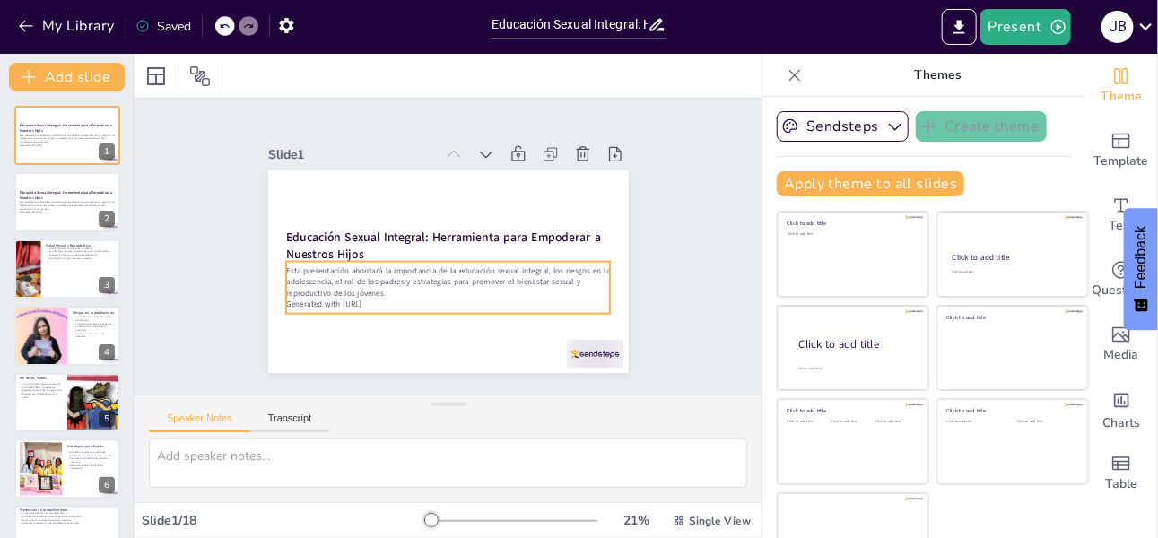
checkbox input "true"
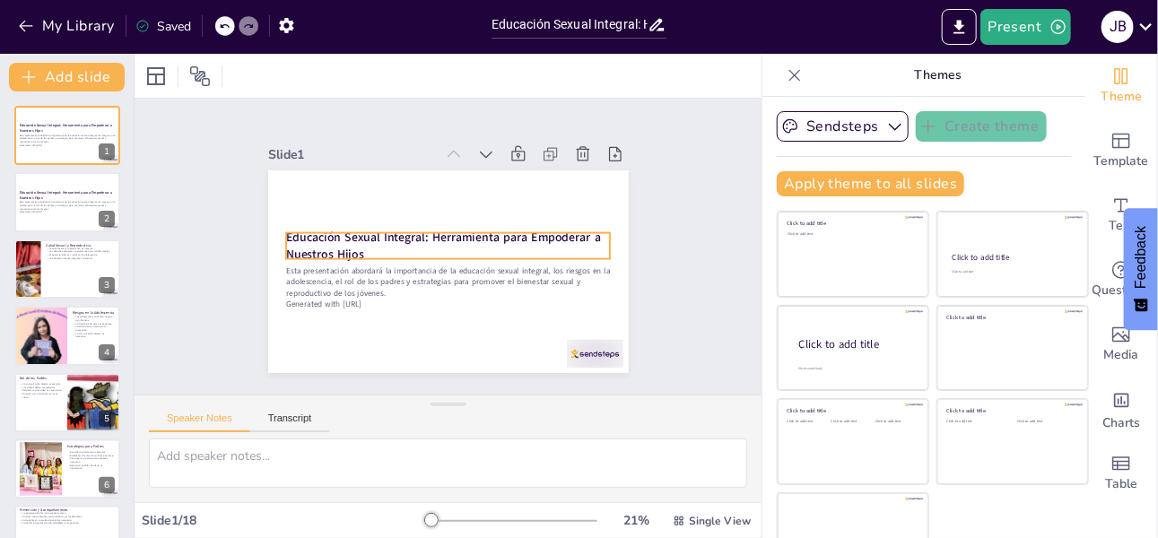
checkbox input "true"
